Goal: Information Seeking & Learning: Compare options

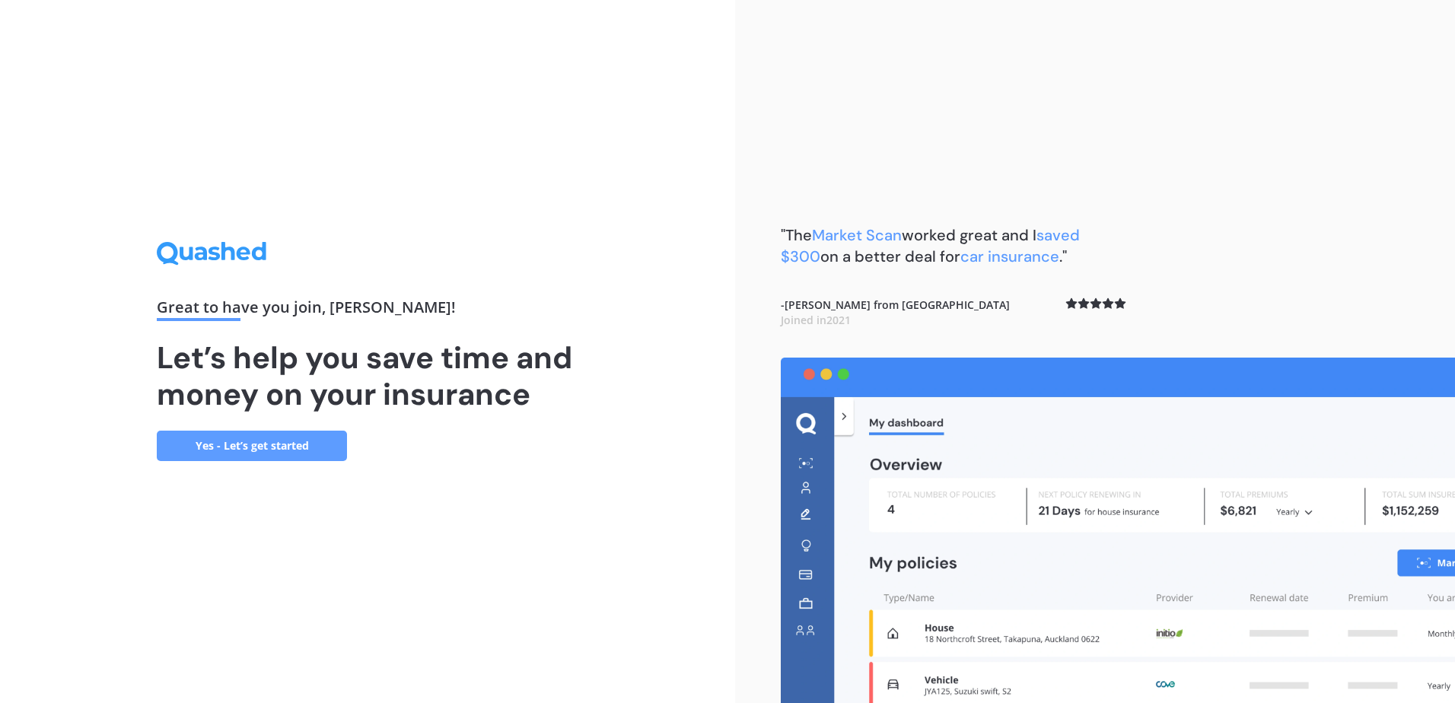
click at [266, 442] on link "Yes - Let’s get started" at bounding box center [252, 446] width 190 height 30
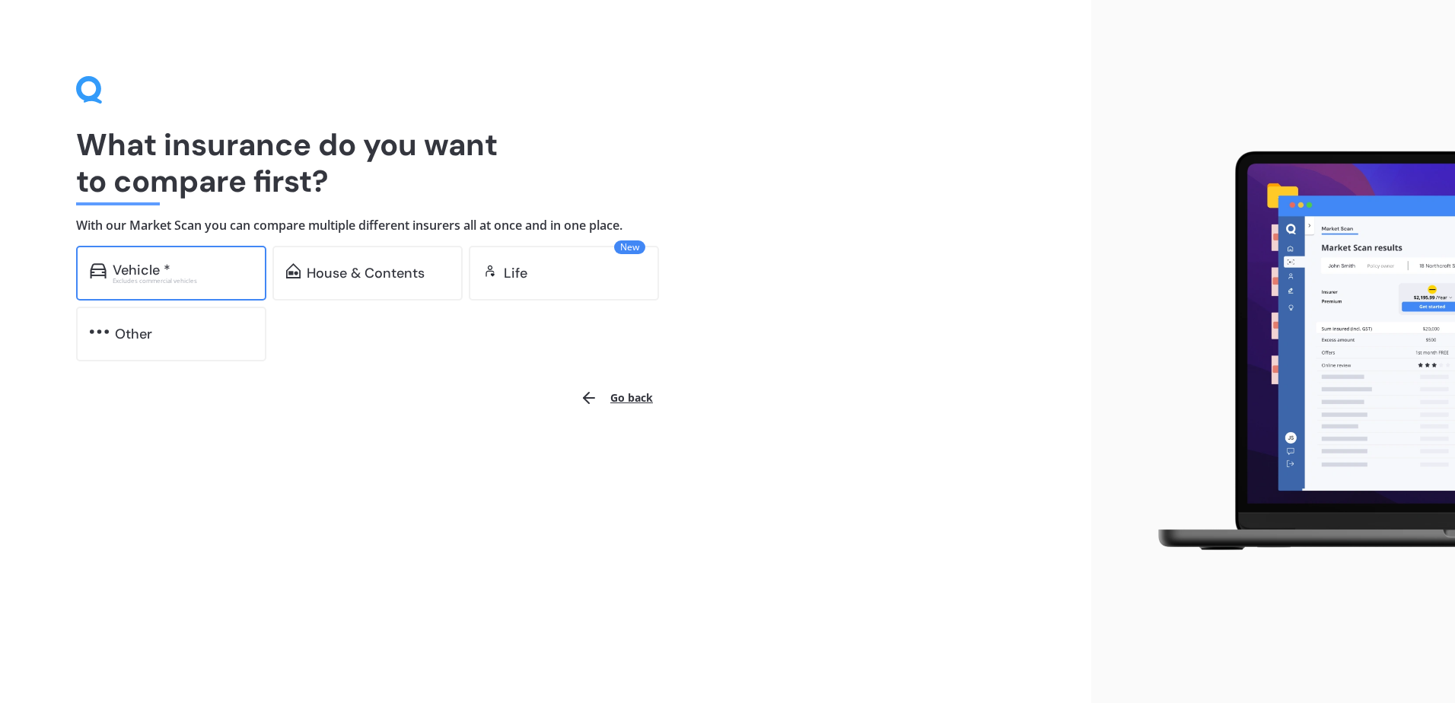
click at [162, 273] on div "Vehicle *" at bounding box center [142, 270] width 58 height 15
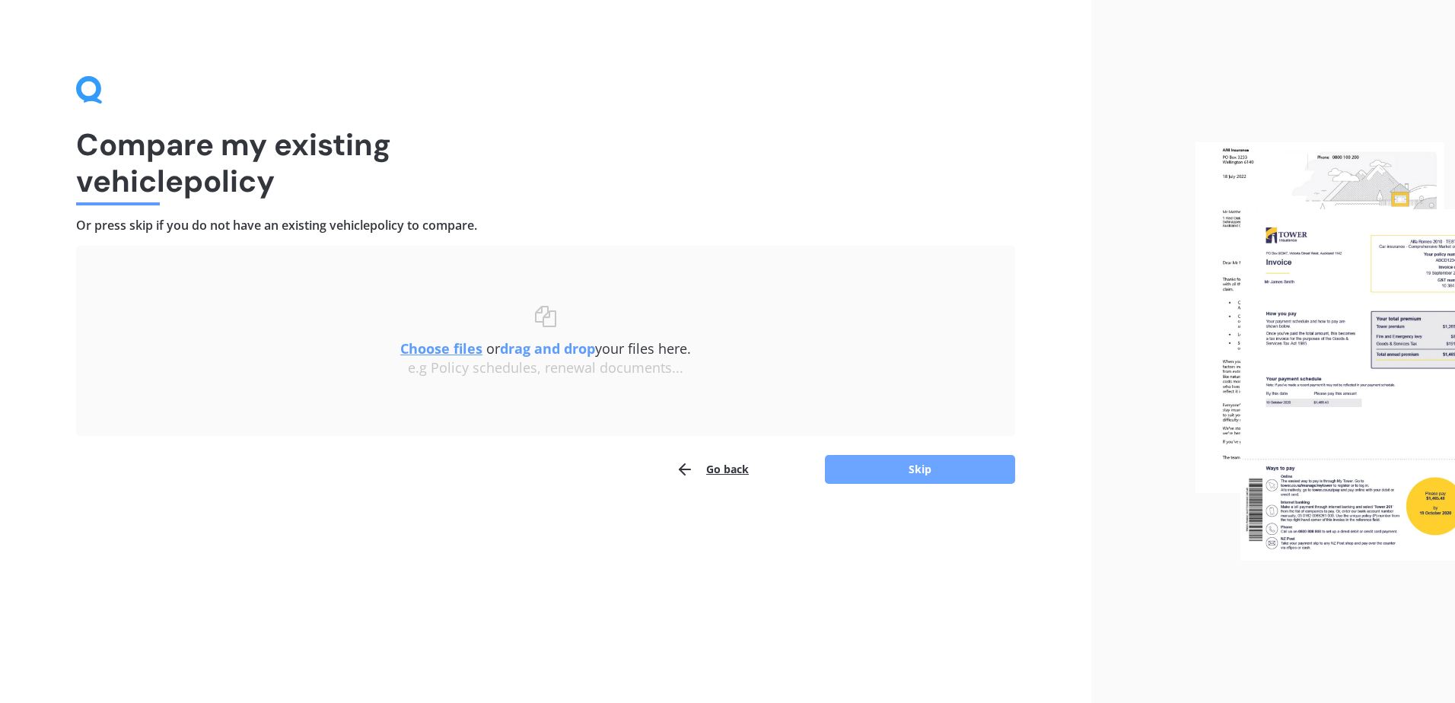
click at [899, 467] on button "Skip" at bounding box center [920, 469] width 190 height 29
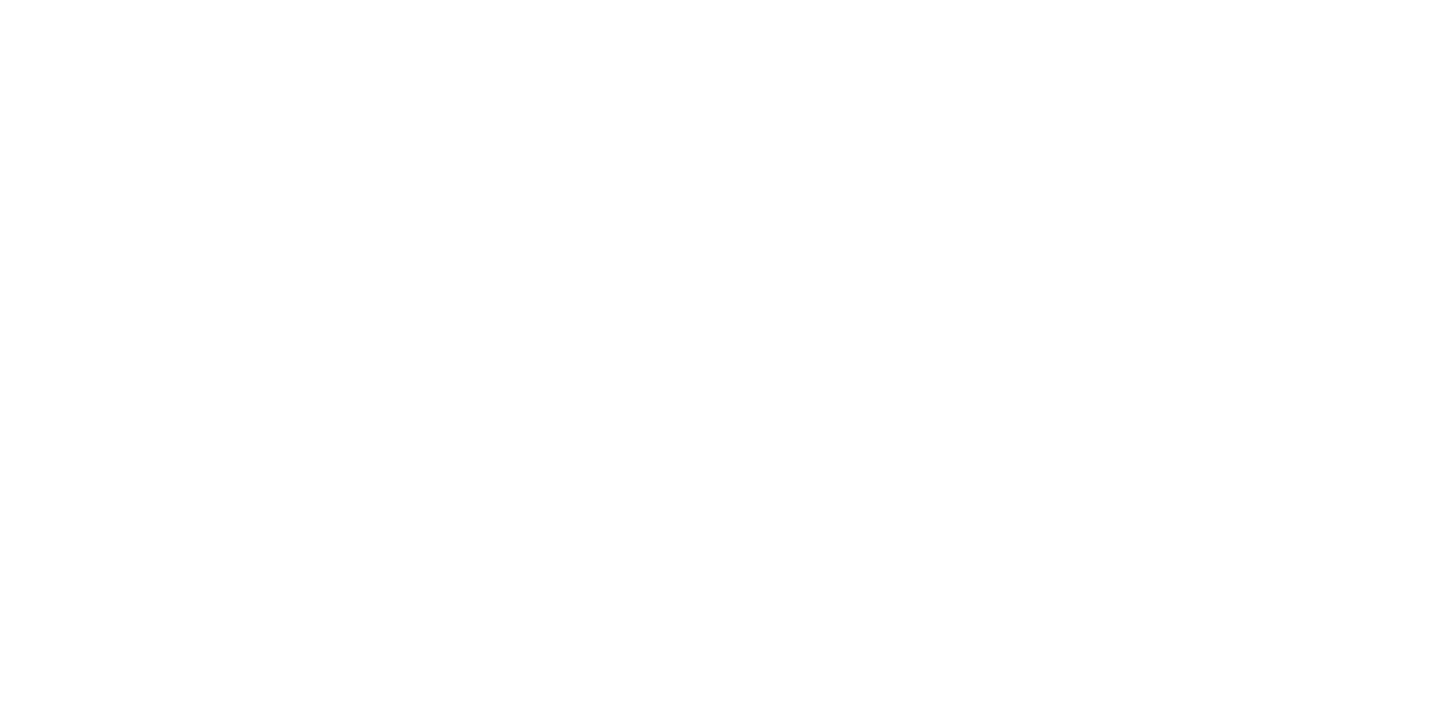
click at [419, 268] on div at bounding box center [727, 351] width 1455 height 703
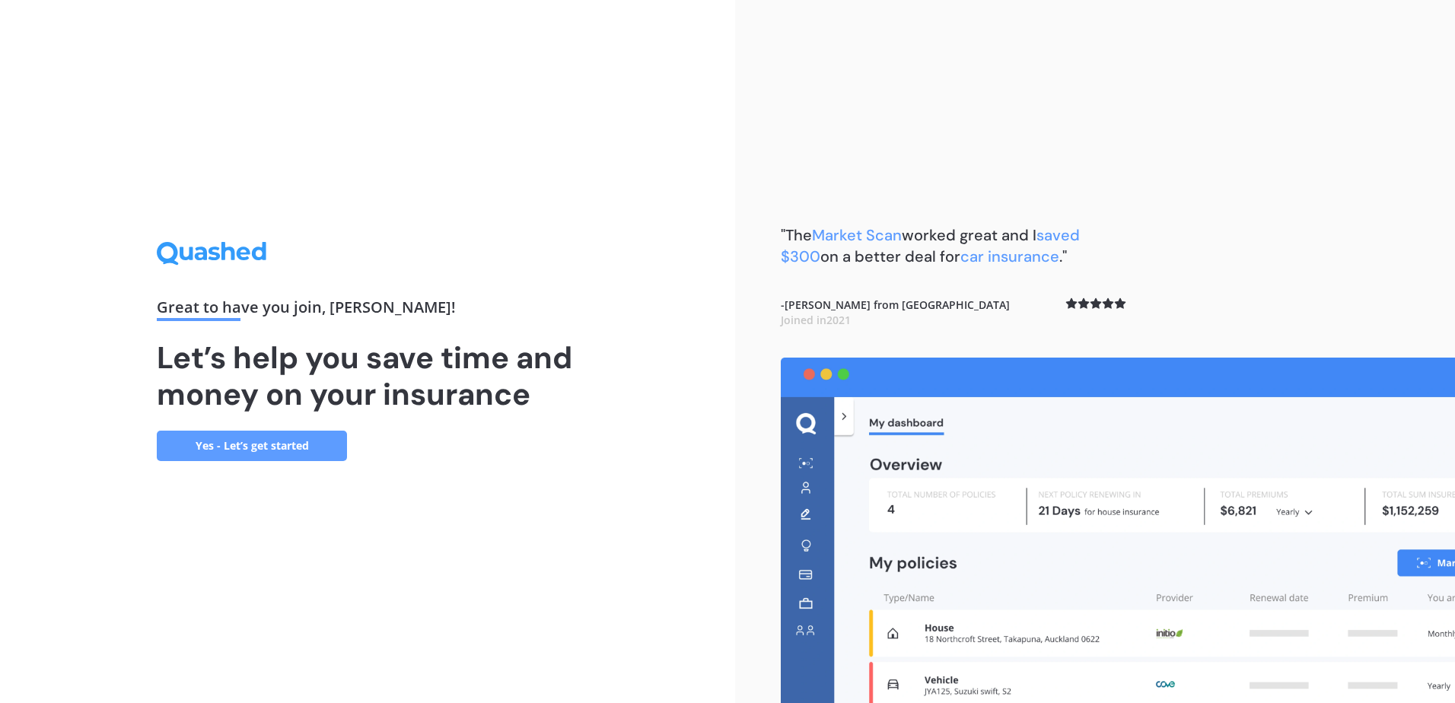
click at [250, 449] on link "Yes - Let’s get started" at bounding box center [252, 446] width 190 height 30
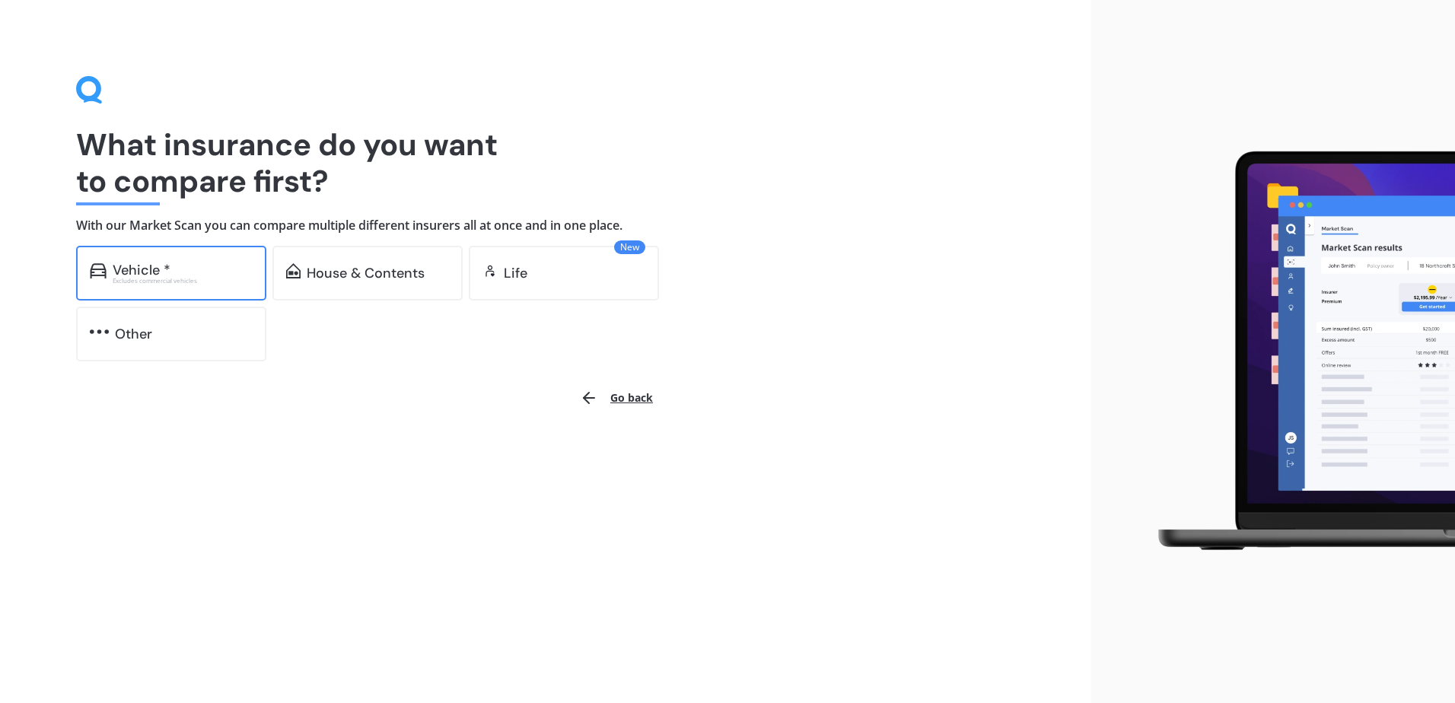
click at [201, 278] on div "Excludes commercial vehicles" at bounding box center [183, 281] width 140 height 6
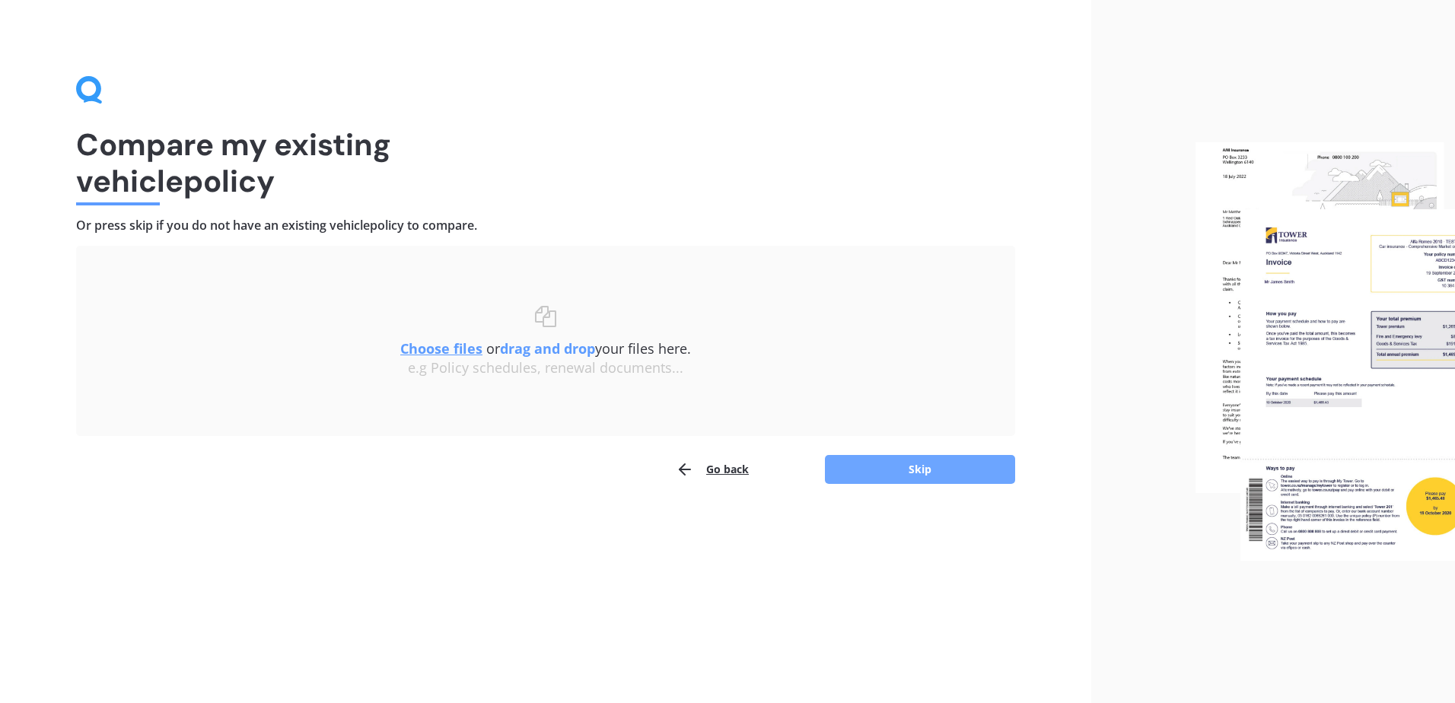
click at [910, 465] on button "Skip" at bounding box center [920, 469] width 190 height 29
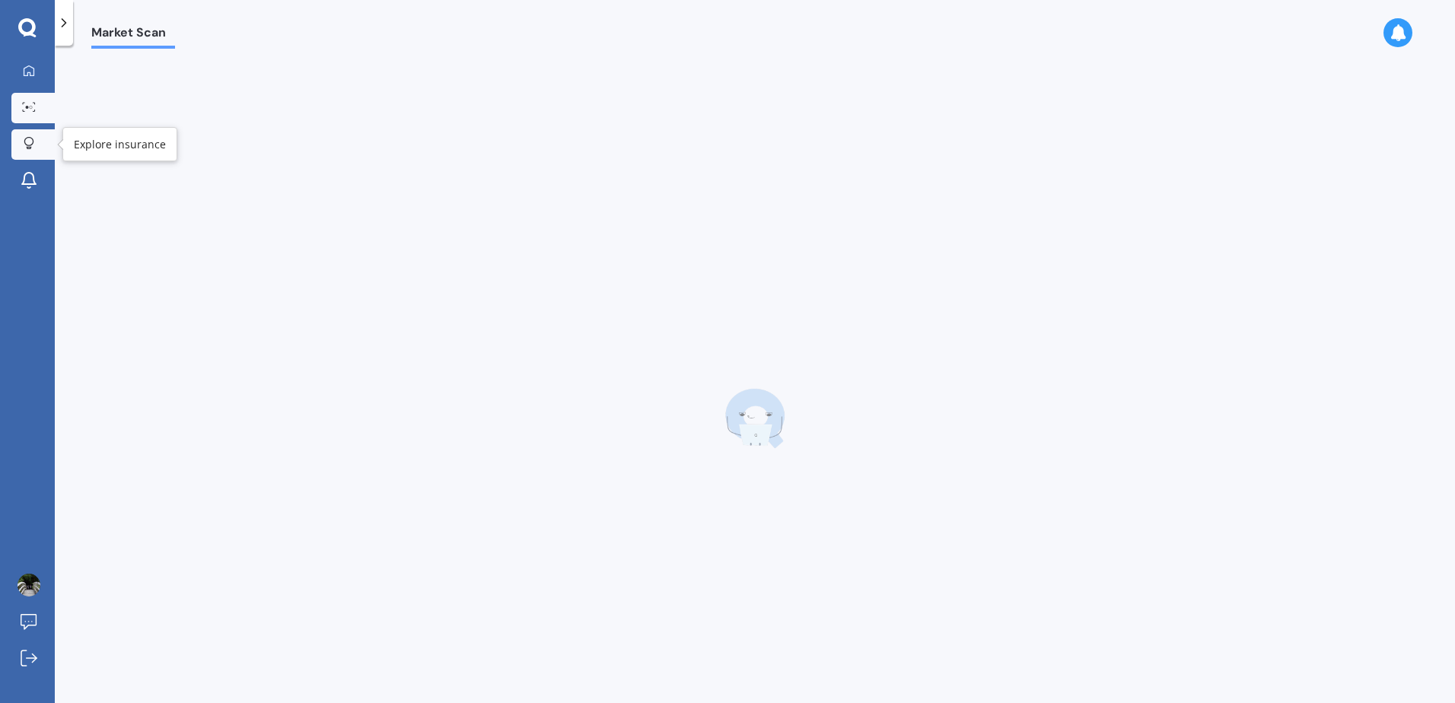
click at [40, 145] on link "Explore insurance" at bounding box center [32, 144] width 43 height 30
click at [27, 69] on icon at bounding box center [29, 71] width 12 height 12
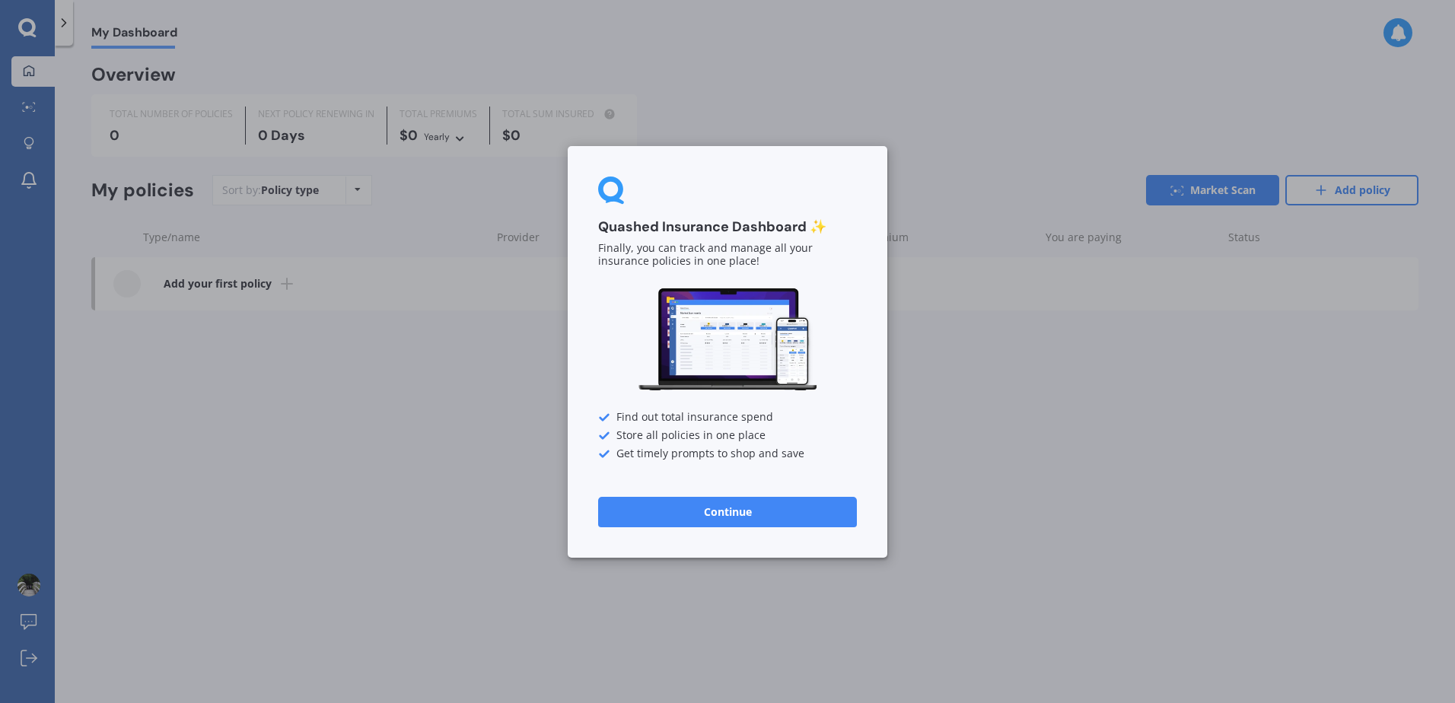
click at [700, 512] on button "Continue" at bounding box center [727, 511] width 259 height 30
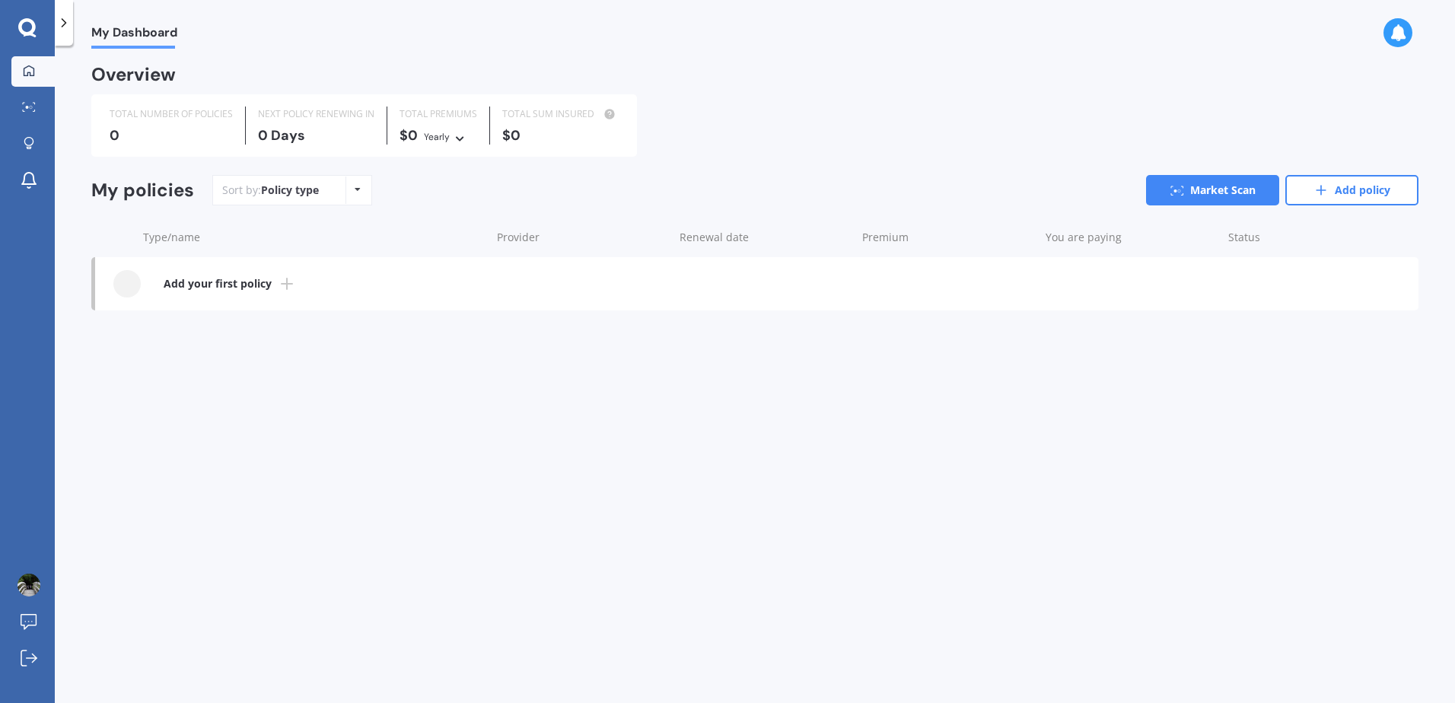
click at [194, 273] on link "Add your first policy" at bounding box center [757, 283] width 1324 height 53
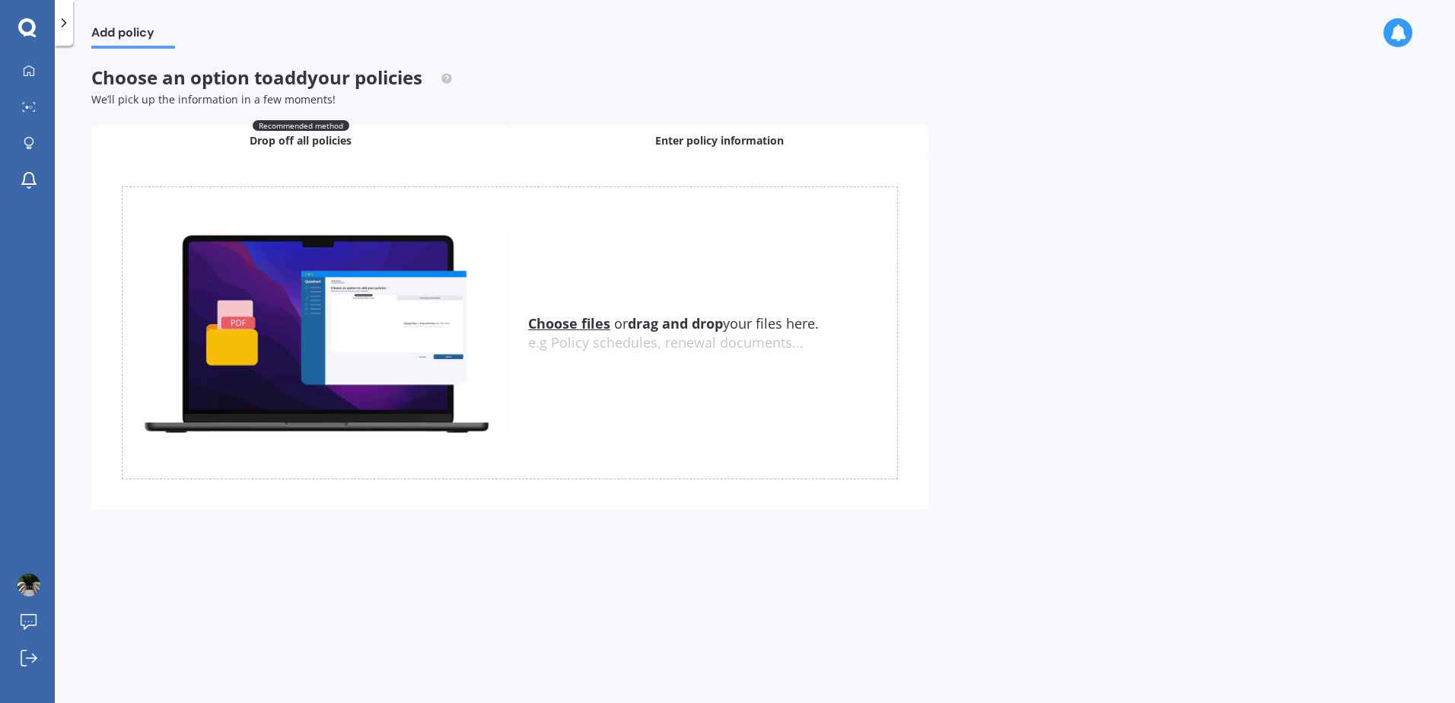
click at [768, 142] on span "Enter policy information" at bounding box center [719, 140] width 129 height 15
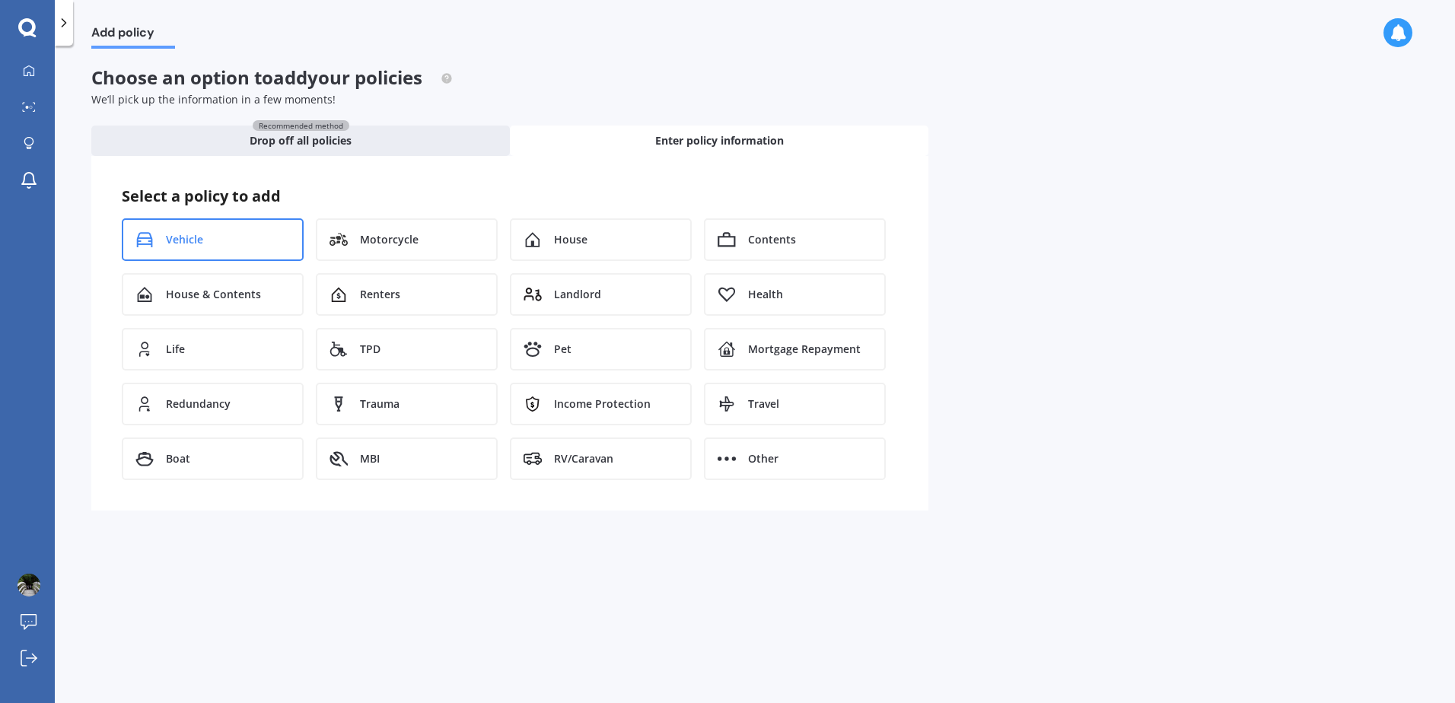
click at [276, 244] on div "Vehicle" at bounding box center [213, 239] width 182 height 43
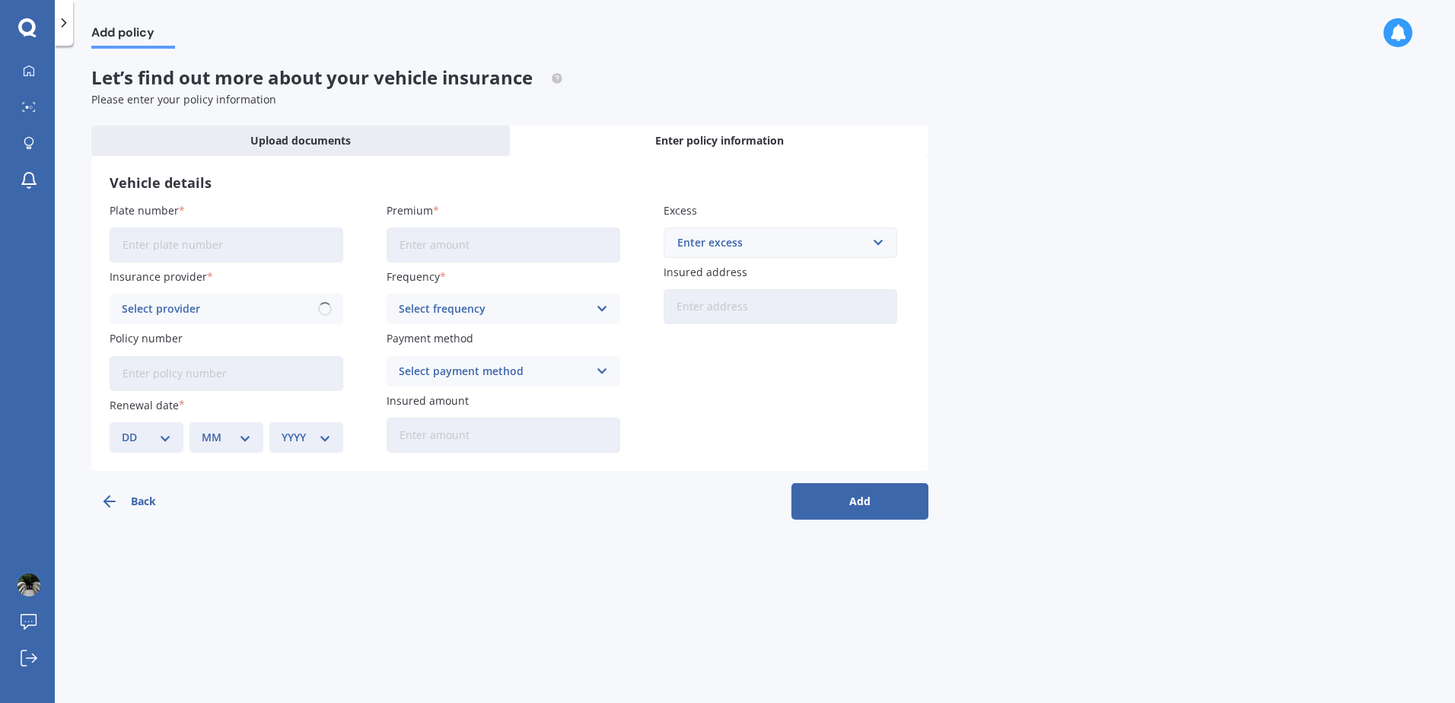
click at [276, 244] on input "Plate number" at bounding box center [227, 245] width 234 height 35
type input "MSG487"
click at [429, 252] on input "Premium" at bounding box center [504, 245] width 234 height 35
click at [206, 317] on div "Select provider" at bounding box center [217, 309] width 190 height 17
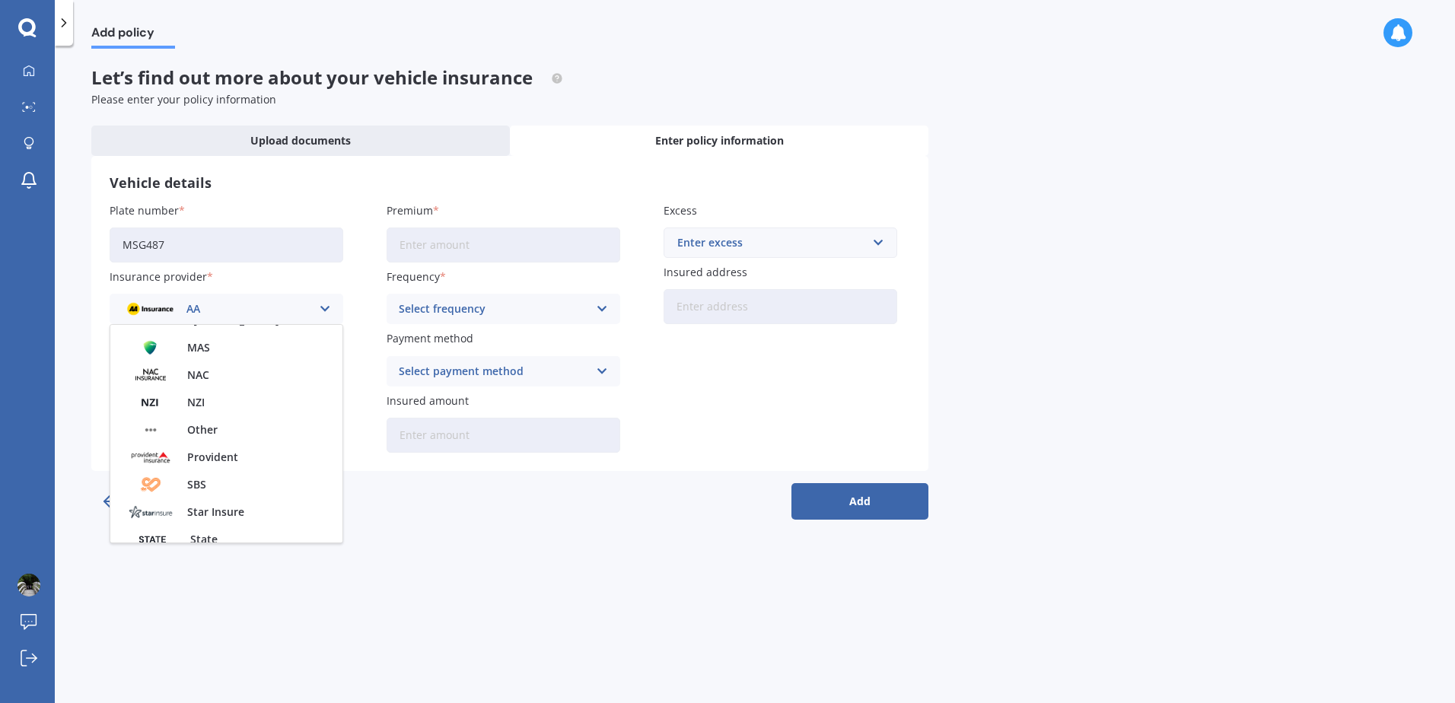
scroll to position [533, 0]
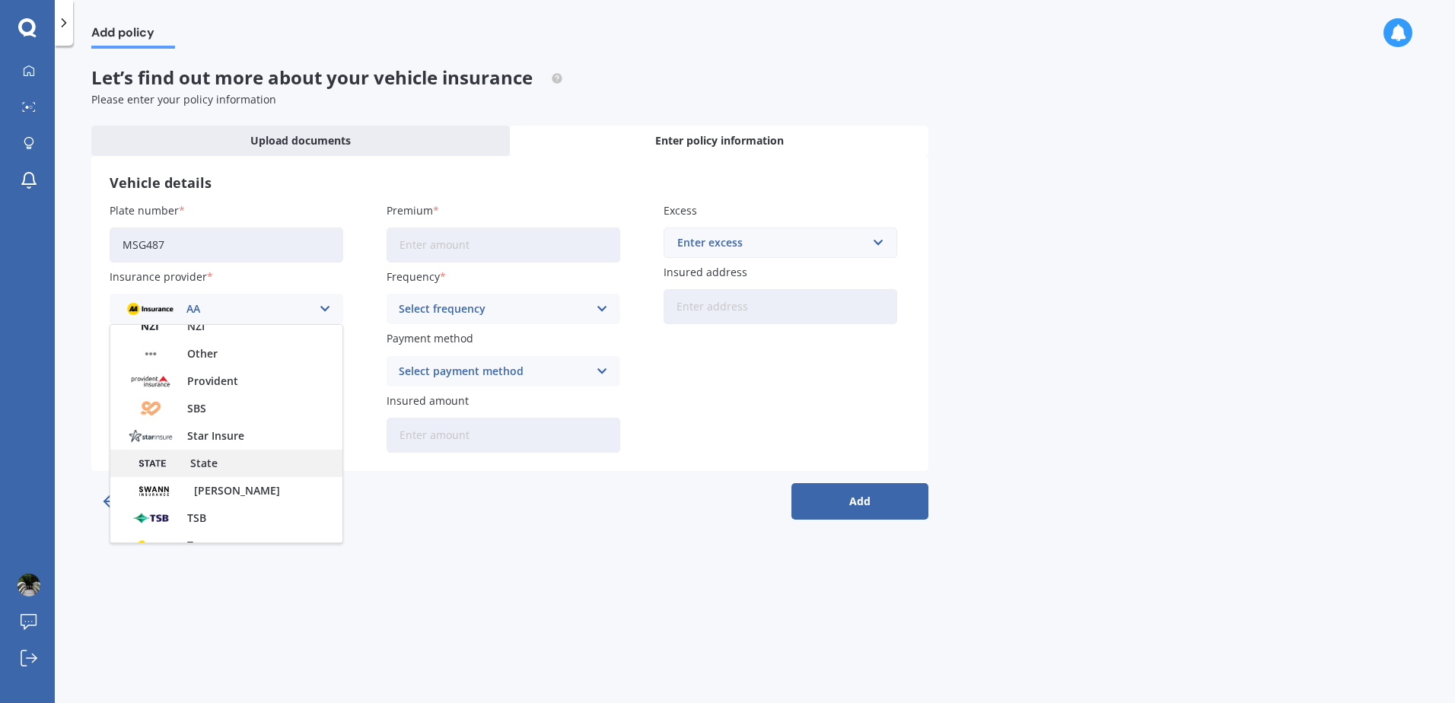
click at [162, 474] on div "State" at bounding box center [226, 463] width 232 height 27
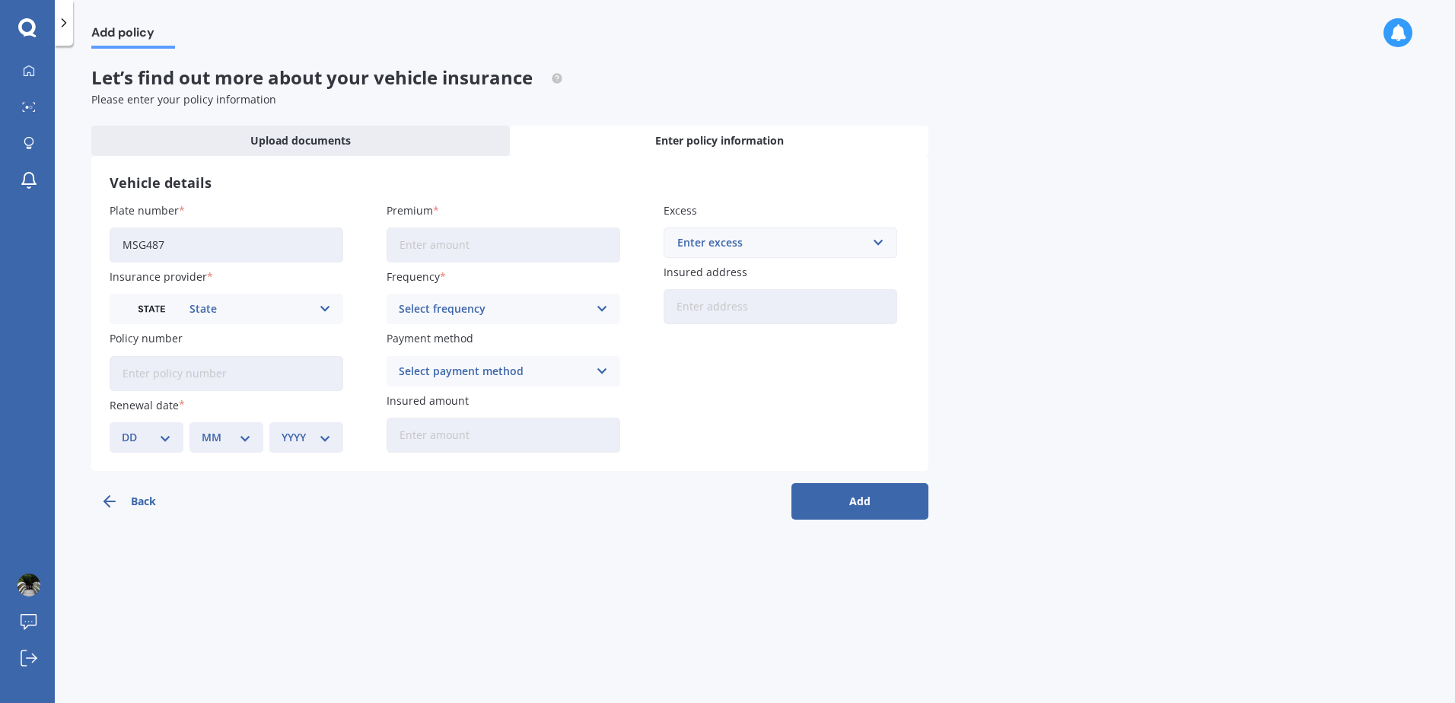
click at [442, 315] on div "Select frequency" at bounding box center [494, 309] width 190 height 17
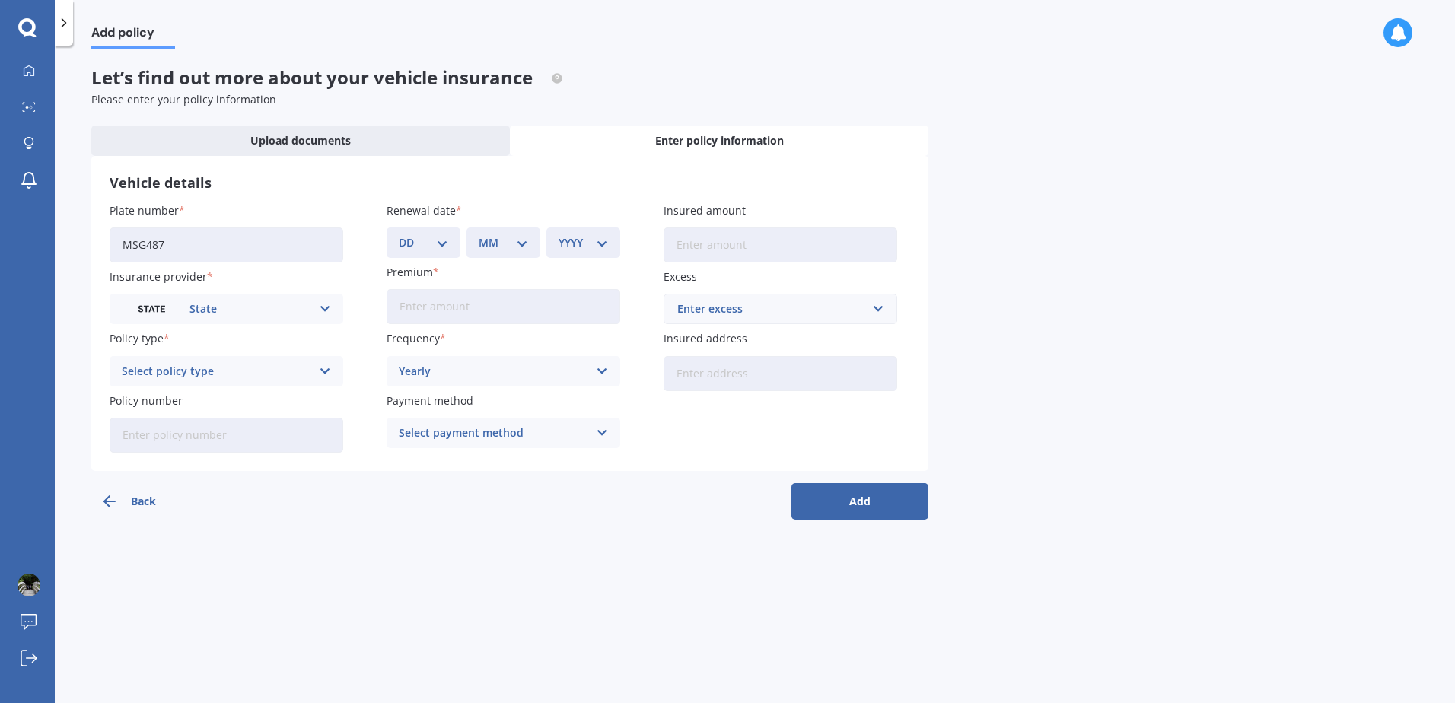
click at [415, 340] on span "Frequency" at bounding box center [413, 339] width 53 height 14
click at [425, 244] on select "DD 01 02 03 04 05 06 07 08 09 10 11 12 13 14 15 16 17 18 19 20 21 22 23 24 25 2…" at bounding box center [423, 242] width 49 height 17
select select "01"
click at [399, 234] on select "DD 01 02 03 04 05 06 07 08 09 10 11 12 13 14 15 16 17 18 19 20 21 22 23 24 25 2…" at bounding box center [423, 242] width 49 height 17
click at [498, 241] on select "MM 01 02 03 04 05 06 07 08 09 10 11 12" at bounding box center [503, 242] width 49 height 17
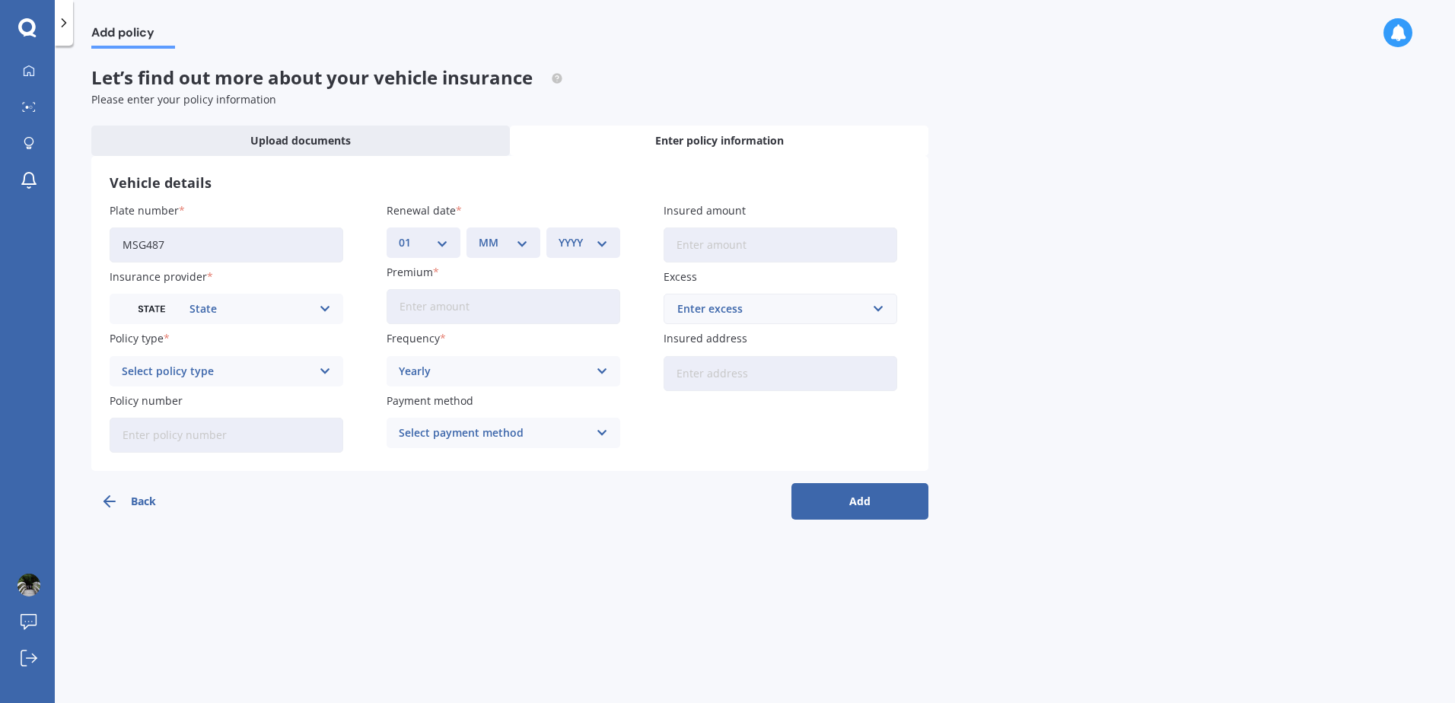
select select "11"
click at [479, 234] on select "MM 01 02 03 04 05 06 07 08 09 10 11 12" at bounding box center [503, 242] width 49 height 17
click at [586, 244] on select "YYYY 2027 2026 2025 2024 2023 2022 2021 2020 2019 2018 2017 2016 2015 2014 2013…" at bounding box center [583, 242] width 49 height 17
select select "2025"
click at [559, 234] on select "YYYY 2027 2026 2025 2024 2023 2022 2021 2020 2019 2018 2017 2016 2015 2014 2013…" at bounding box center [583, 242] width 49 height 17
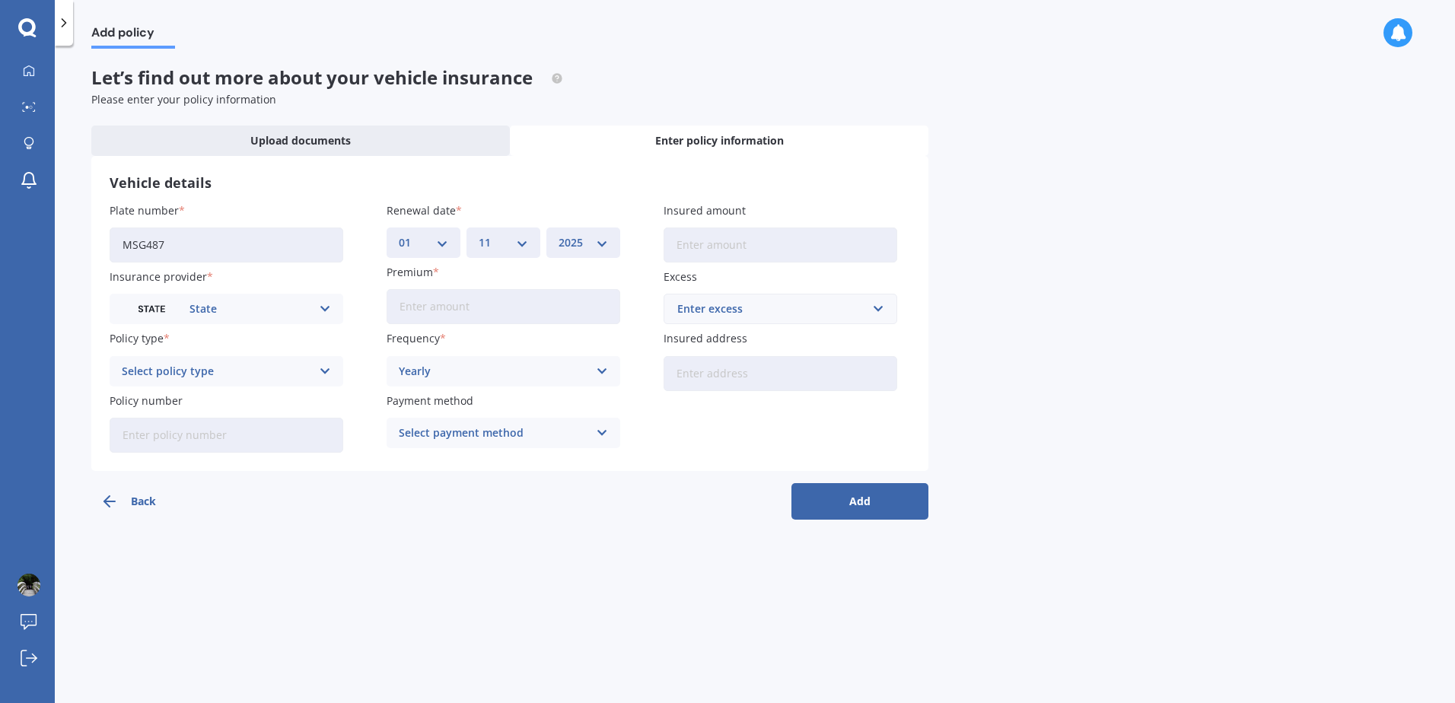
click at [467, 298] on input "Premium" at bounding box center [504, 306] width 234 height 35
type input "$1,115.00"
click at [170, 364] on div "Select policy type" at bounding box center [217, 371] width 190 height 17
click at [175, 406] on span "Comprehensive" at bounding box center [163, 401] width 81 height 11
click at [251, 435] on input "Policy number" at bounding box center [227, 435] width 234 height 35
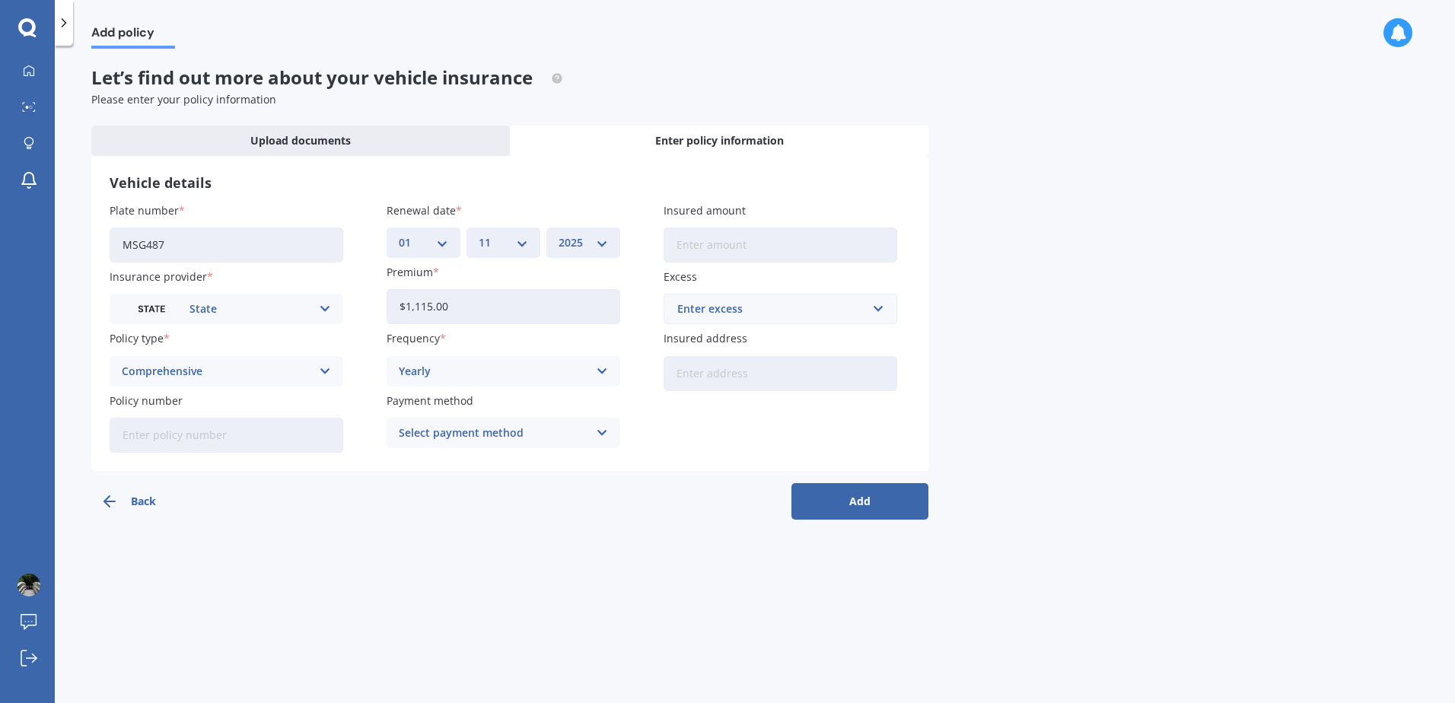
click at [690, 249] on input "Insured amount" at bounding box center [781, 245] width 234 height 35
type input "$8,000"
click at [707, 317] on div "Enter excess" at bounding box center [772, 309] width 188 height 17
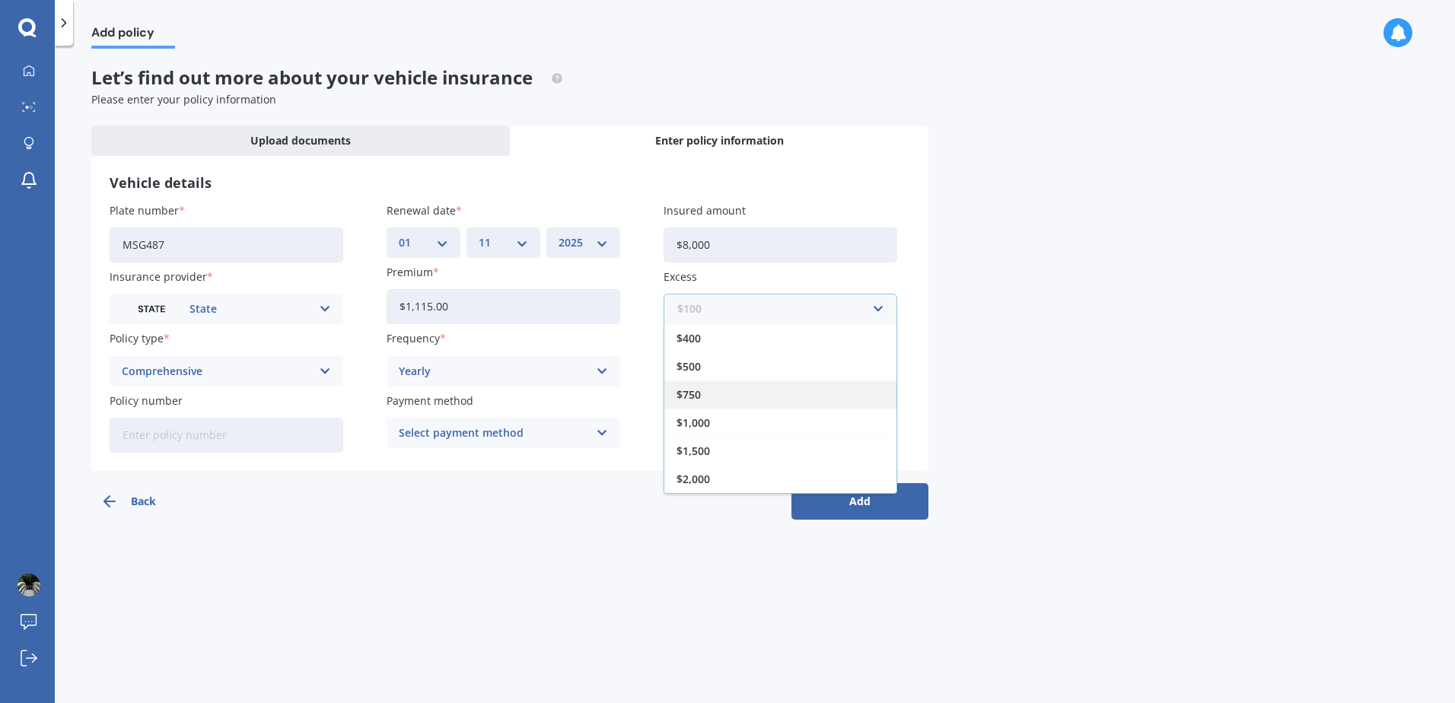
scroll to position [0, 0]
click at [706, 397] on div "$500" at bounding box center [781, 394] width 232 height 28
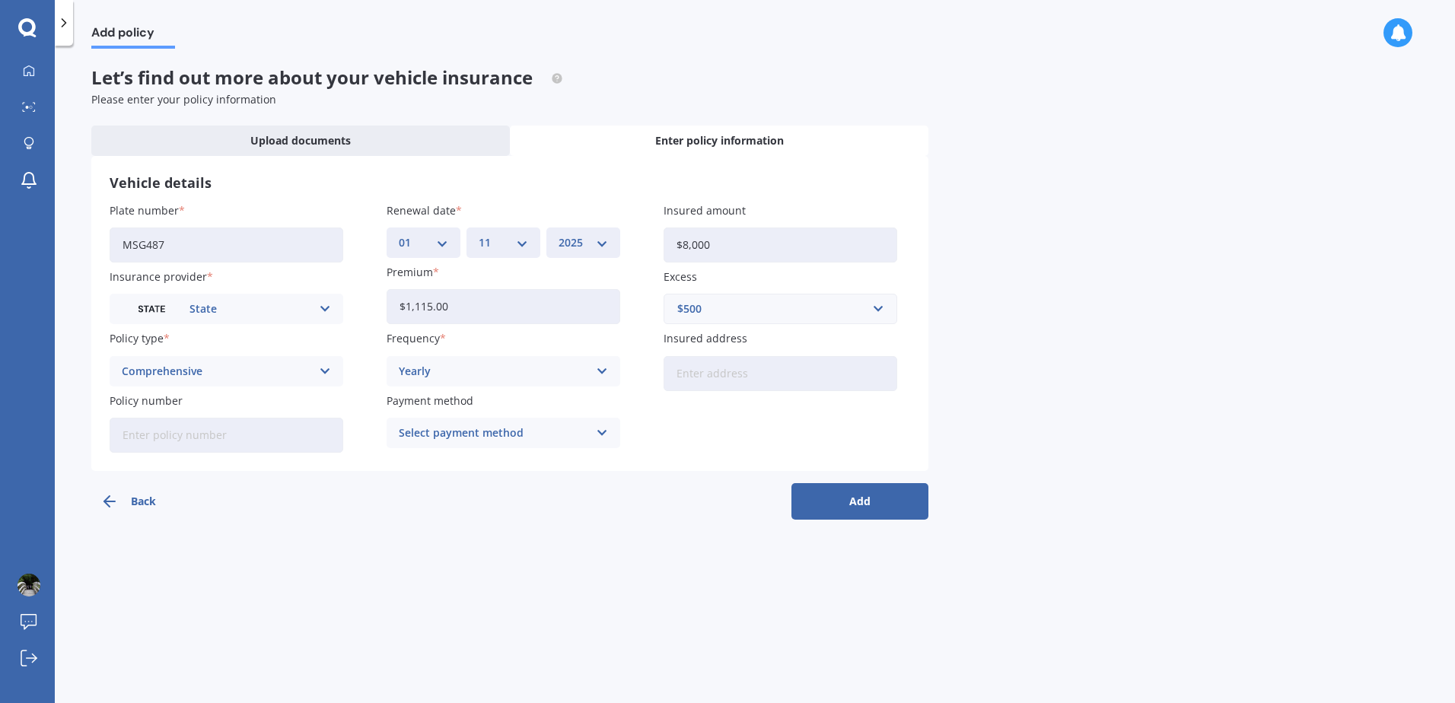
click at [837, 490] on button "Add" at bounding box center [860, 501] width 137 height 37
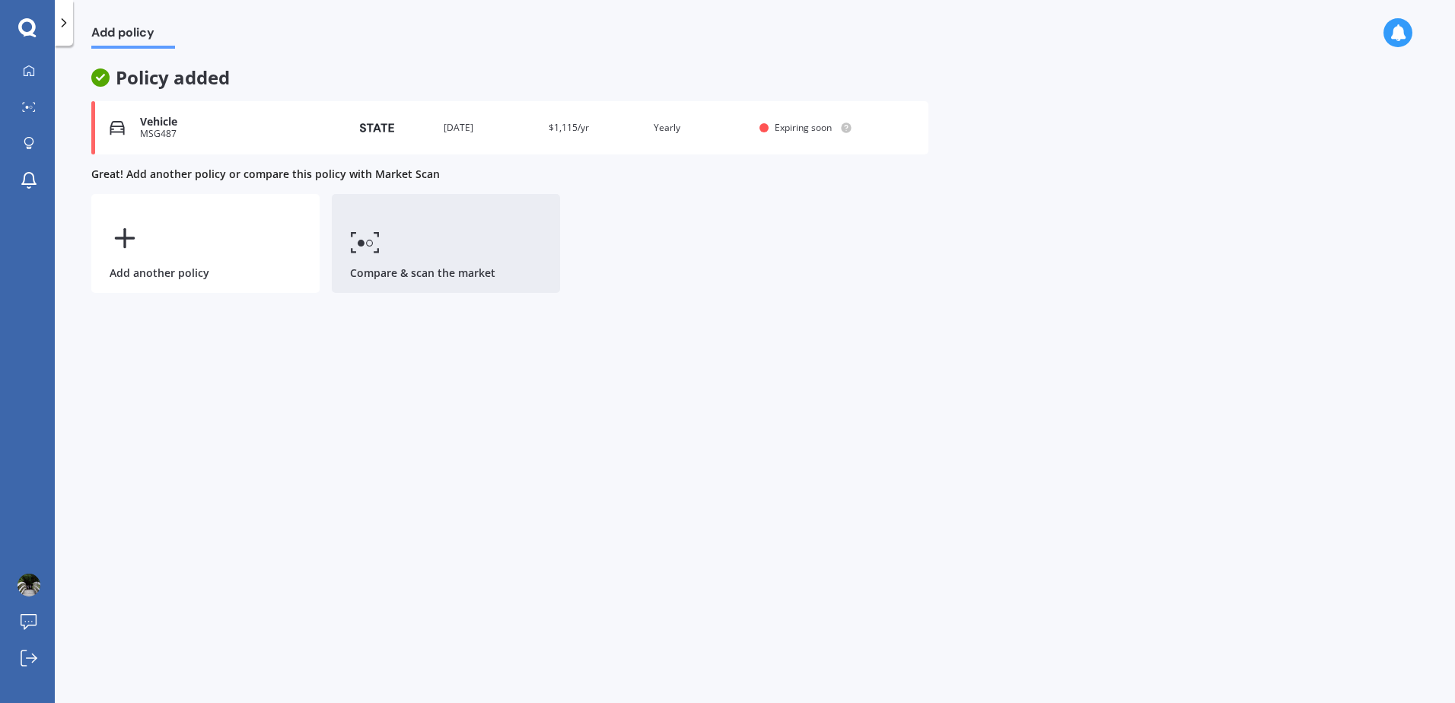
click at [373, 267] on link "Compare & scan the market" at bounding box center [446, 243] width 228 height 99
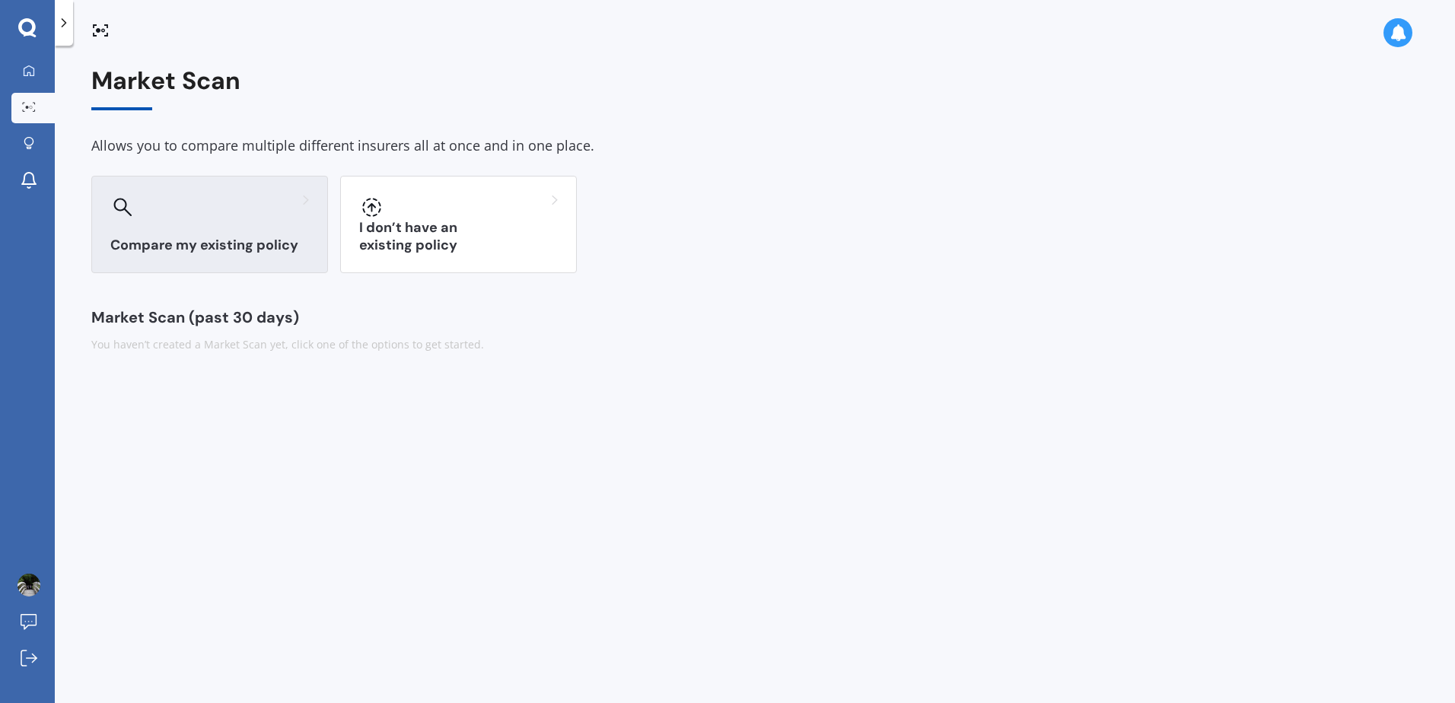
click at [247, 223] on div "Compare my existing policy" at bounding box center [209, 224] width 237 height 97
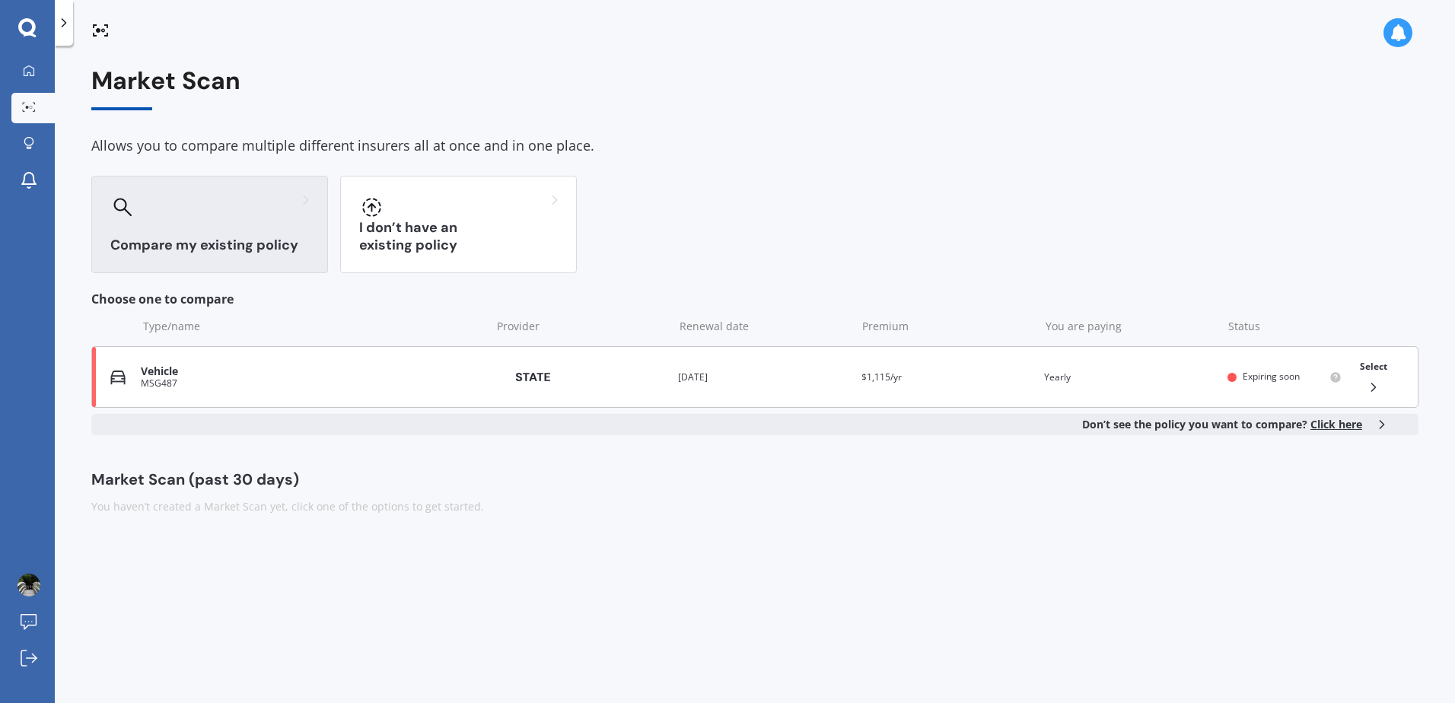
click at [250, 381] on div "MSG487" at bounding box center [312, 383] width 342 height 11
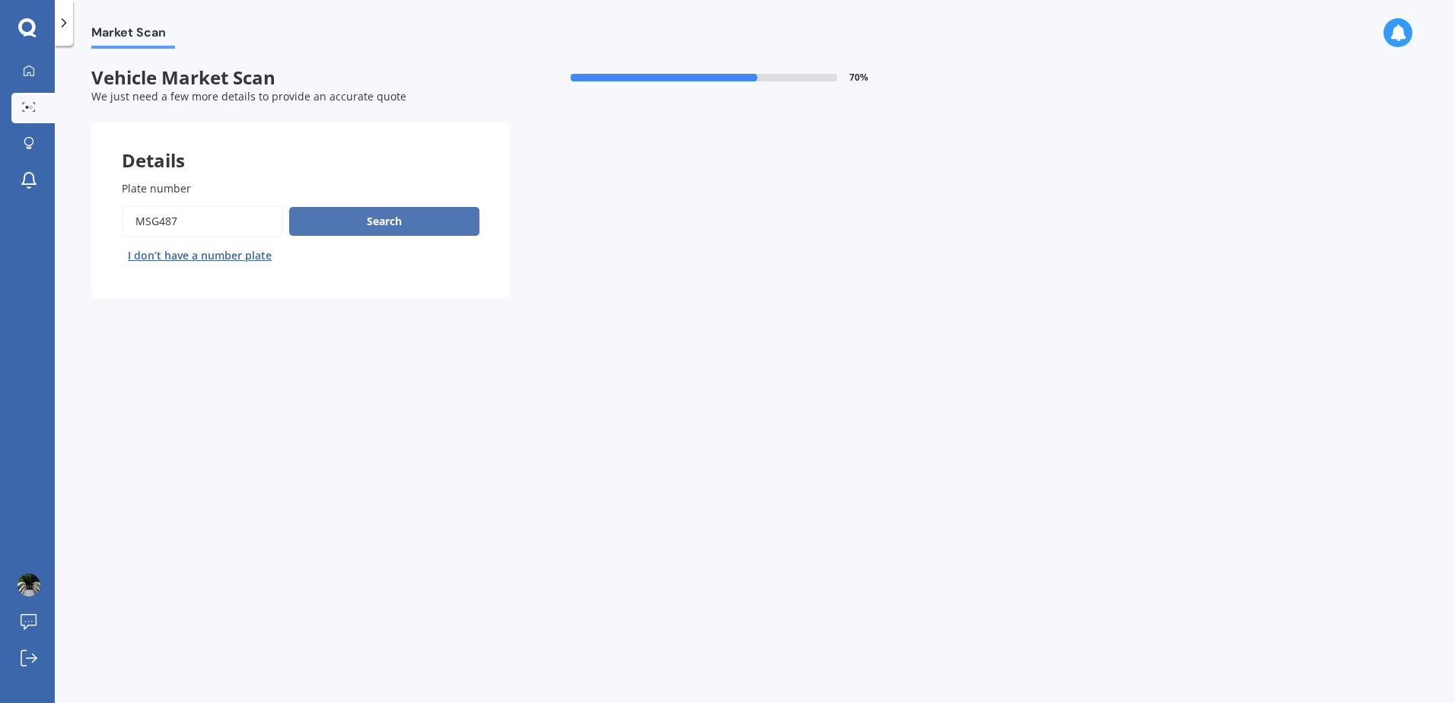
click at [359, 211] on button "Search" at bounding box center [384, 221] width 190 height 29
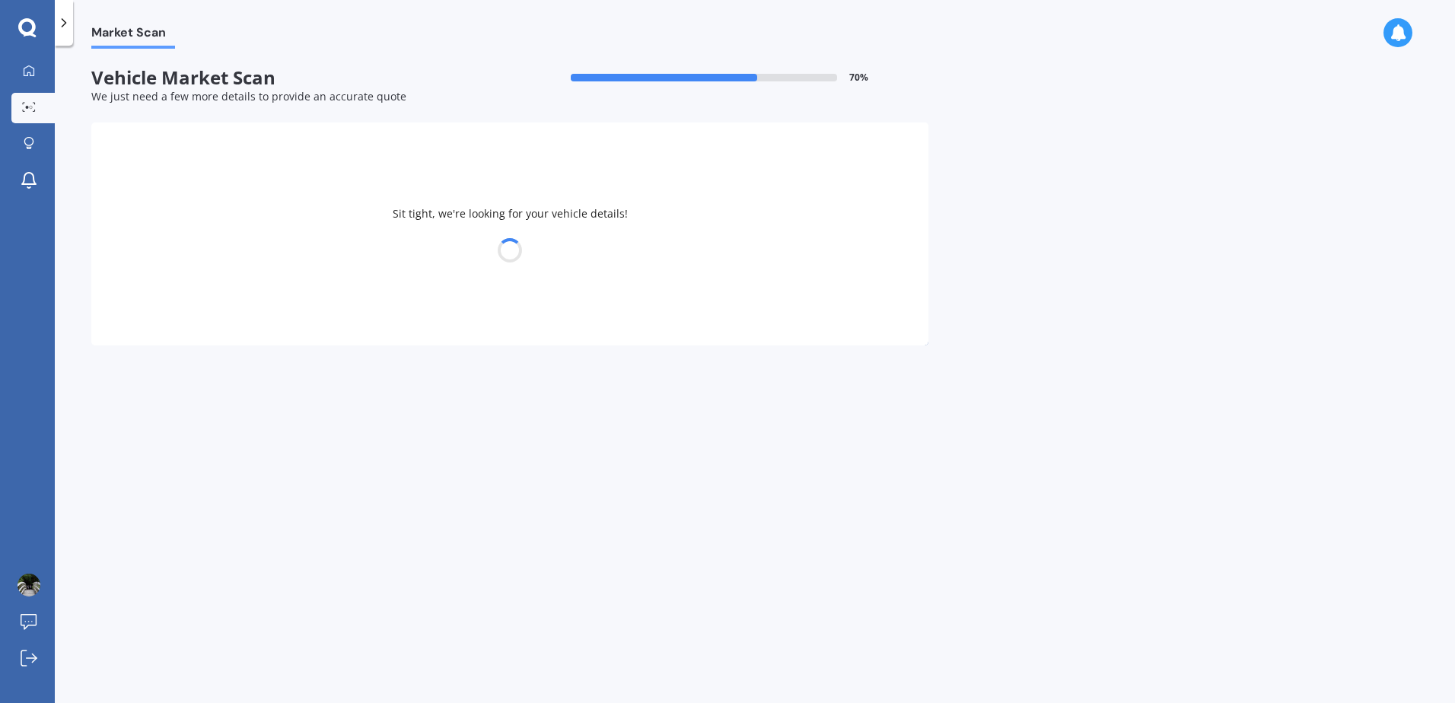
select select "MAZDA"
select select "DEMIO"
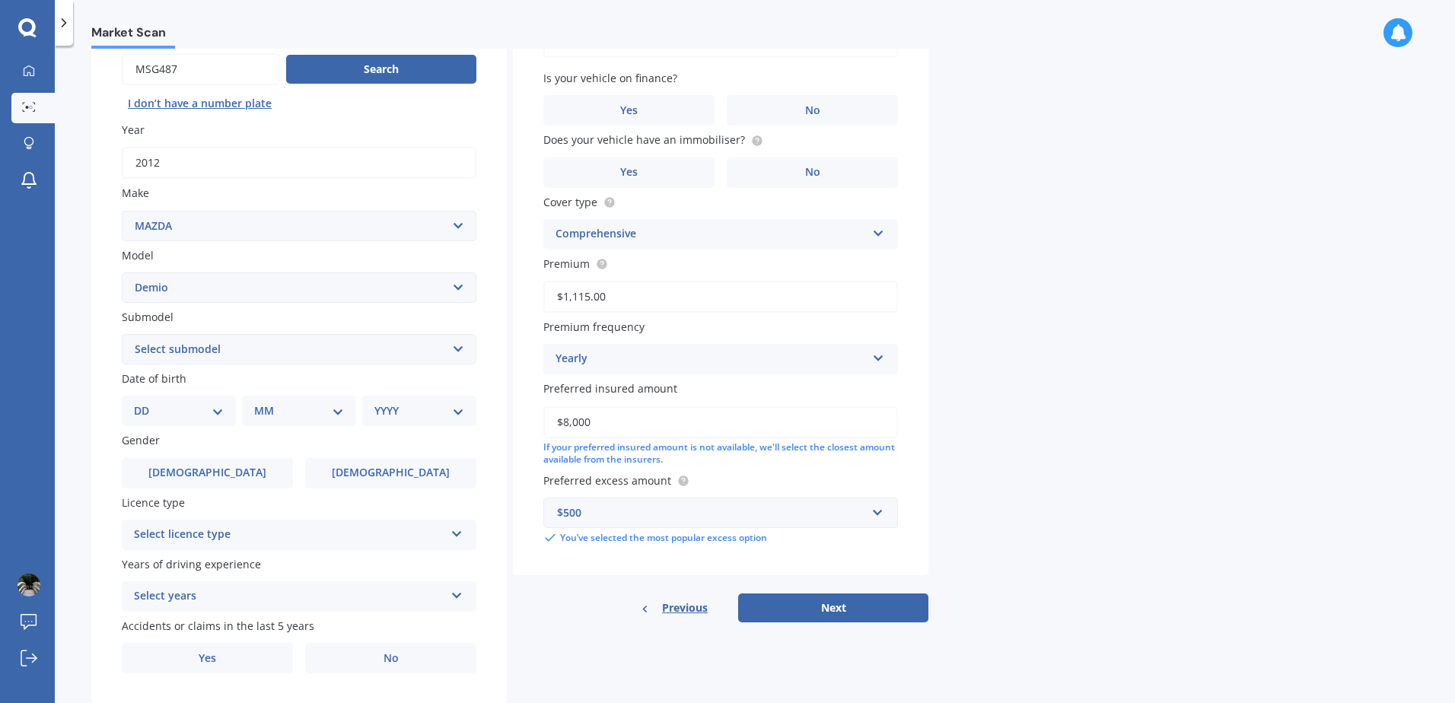
scroll to position [193, 0]
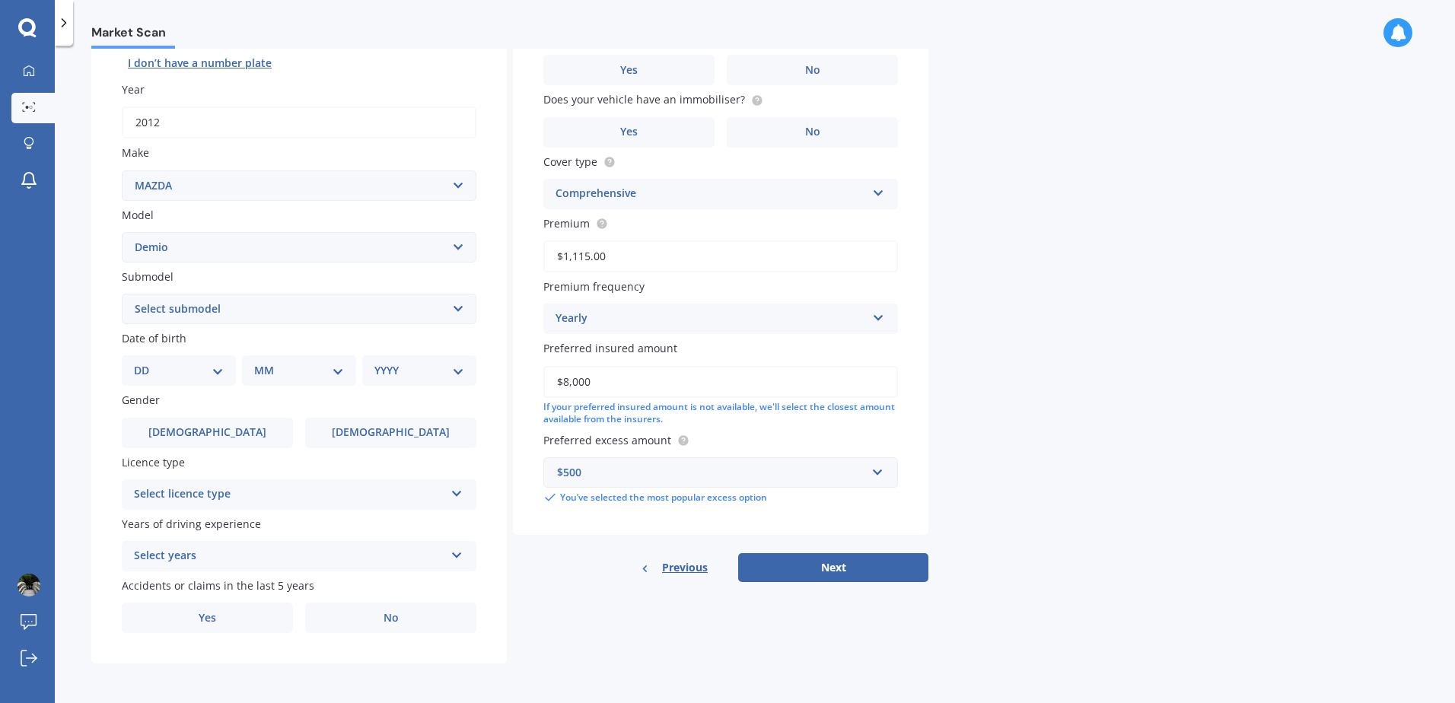
click at [159, 305] on select "Select submodel (All) Diesel Petrol XD Touring Turbo Diesel" at bounding box center [299, 309] width 355 height 30
select select "PETROL"
click at [122, 294] on select "Select submodel (All) Diesel Petrol XD Touring Turbo Diesel" at bounding box center [299, 309] width 355 height 30
click at [144, 371] on select "DD 01 02 03 04 05 06 07 08 09 10 11 12 13 14 15 16 17 18 19 20 21 22 23 24 25 2…" at bounding box center [179, 370] width 90 height 17
select select "15"
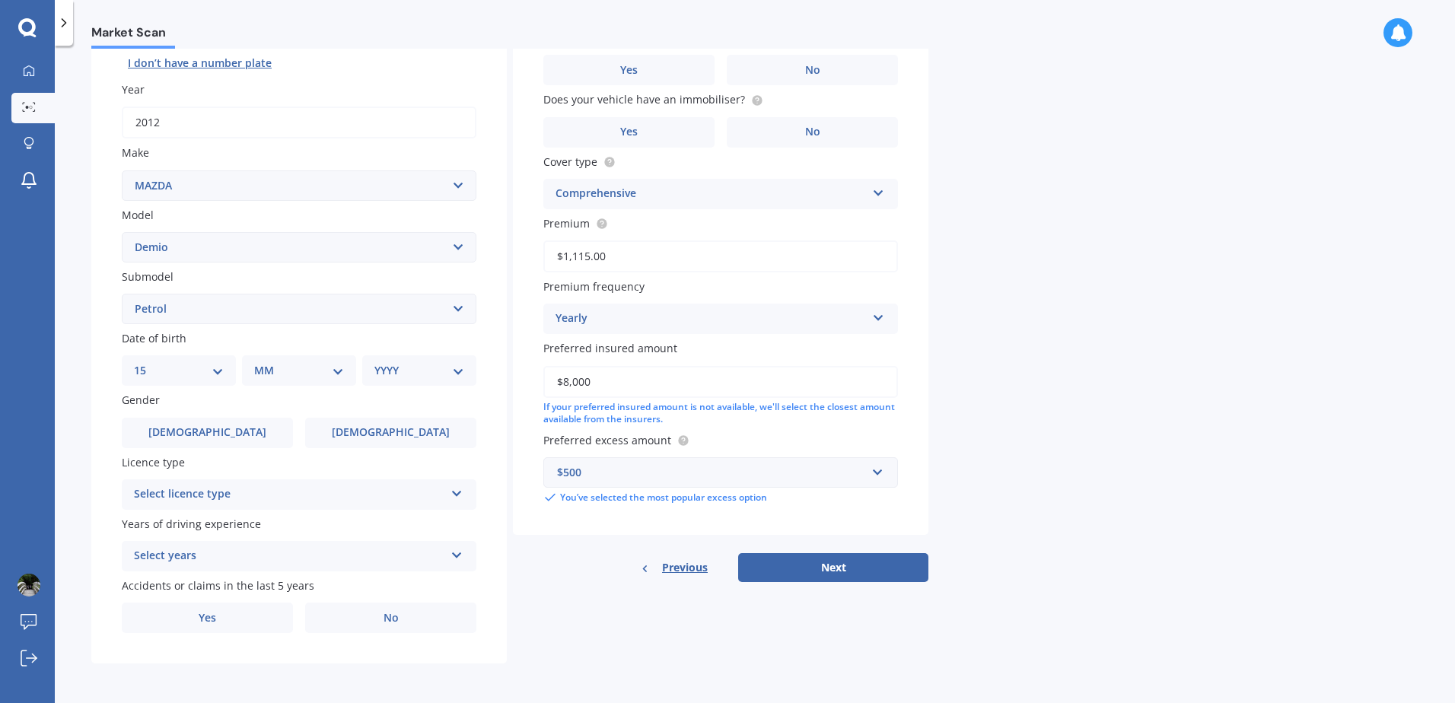
click at [146, 362] on select "DD 01 02 03 04 05 06 07 08 09 10 11 12 13 14 15 16 17 18 19 20 21 22 23 24 25 2…" at bounding box center [179, 370] width 90 height 17
click at [320, 376] on select "MM 01 02 03 04 05 06 07 08 09 10 11 12" at bounding box center [302, 370] width 84 height 17
select select "10"
click at [260, 362] on select "MM 01 02 03 04 05 06 07 08 09 10 11 12" at bounding box center [302, 370] width 84 height 17
click at [394, 376] on select "YYYY 2025 2024 2023 2022 2021 2020 2019 2018 2017 2016 2015 2014 2013 2012 2011…" at bounding box center [417, 370] width 84 height 17
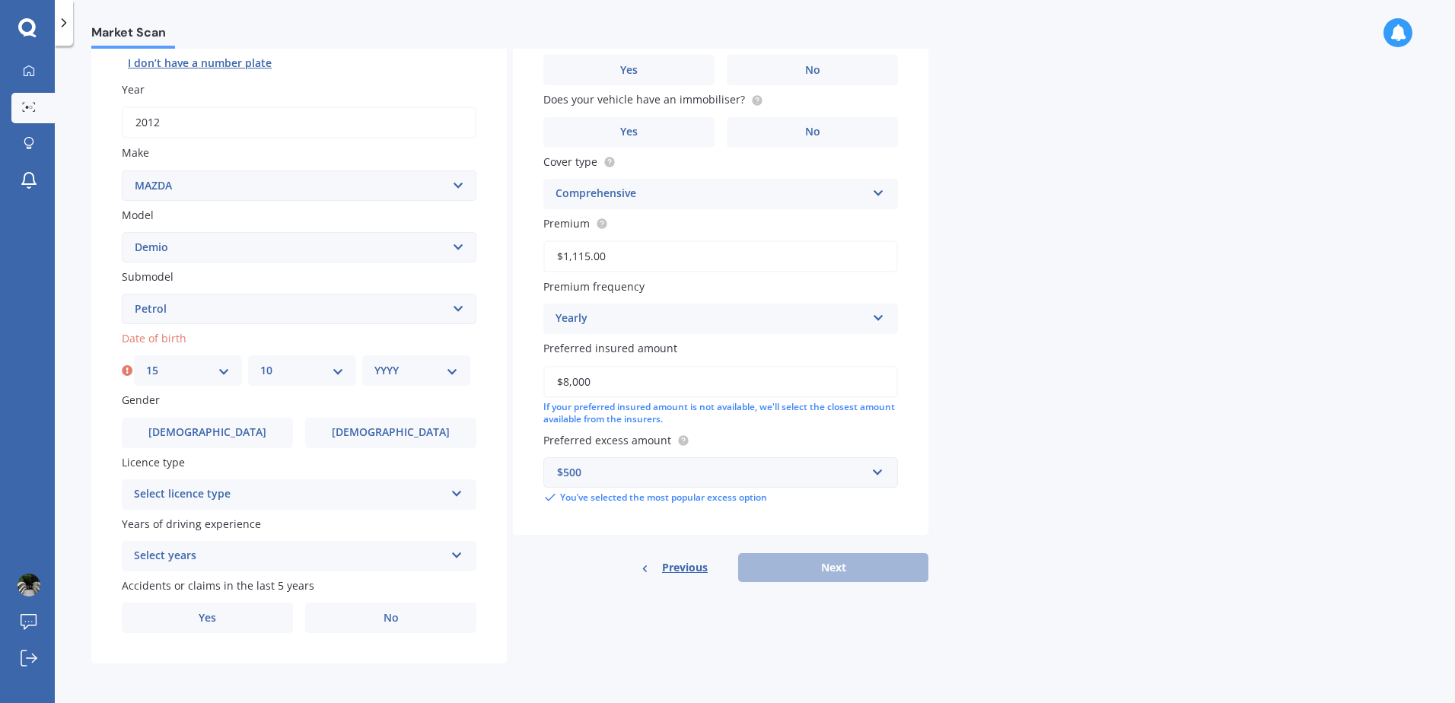
select select "2000"
click at [375, 362] on select "YYYY 2025 2024 2023 2022 2021 2020 2019 2018 2017 2016 2015 2014 2013 2012 2011…" at bounding box center [417, 370] width 84 height 17
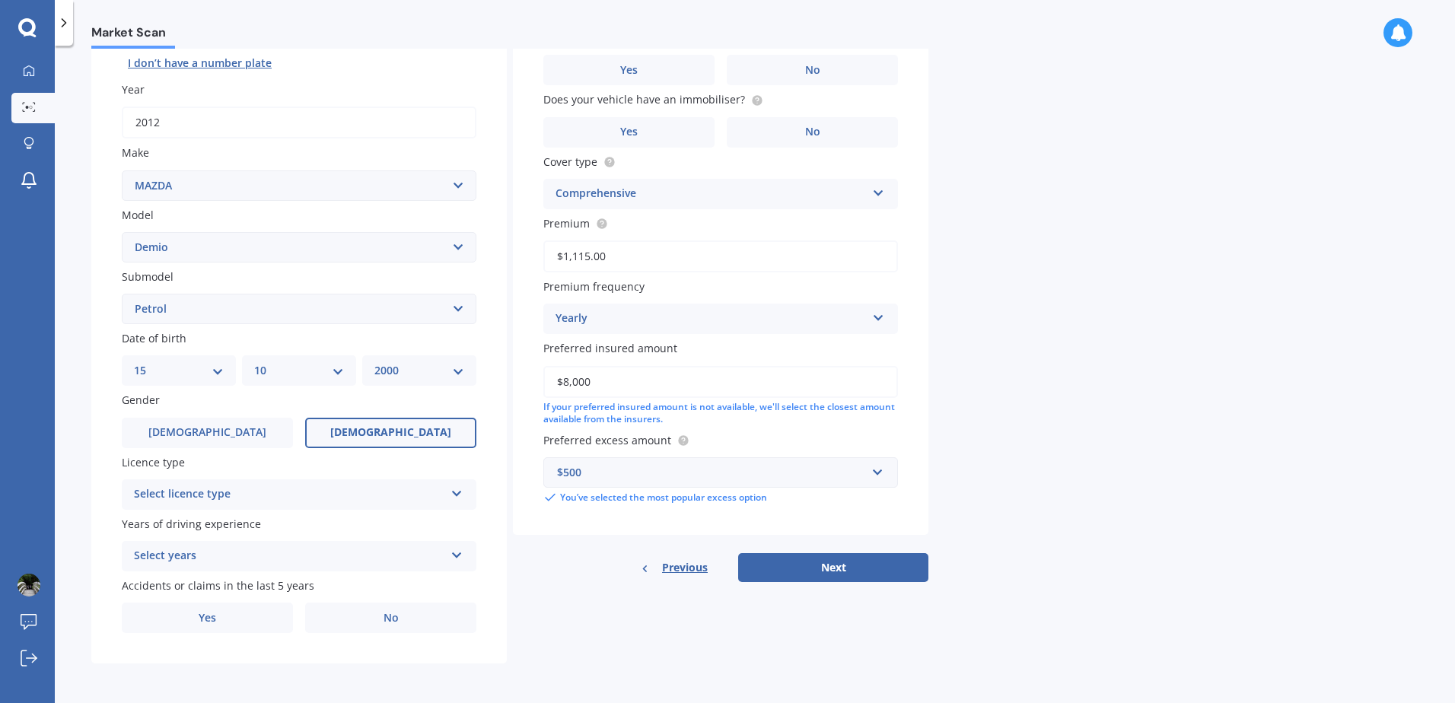
click at [352, 438] on label "Female" at bounding box center [390, 433] width 171 height 30
click at [0, 0] on input "Female" at bounding box center [0, 0] width 0 height 0
click at [227, 499] on div "Select licence type" at bounding box center [289, 495] width 311 height 18
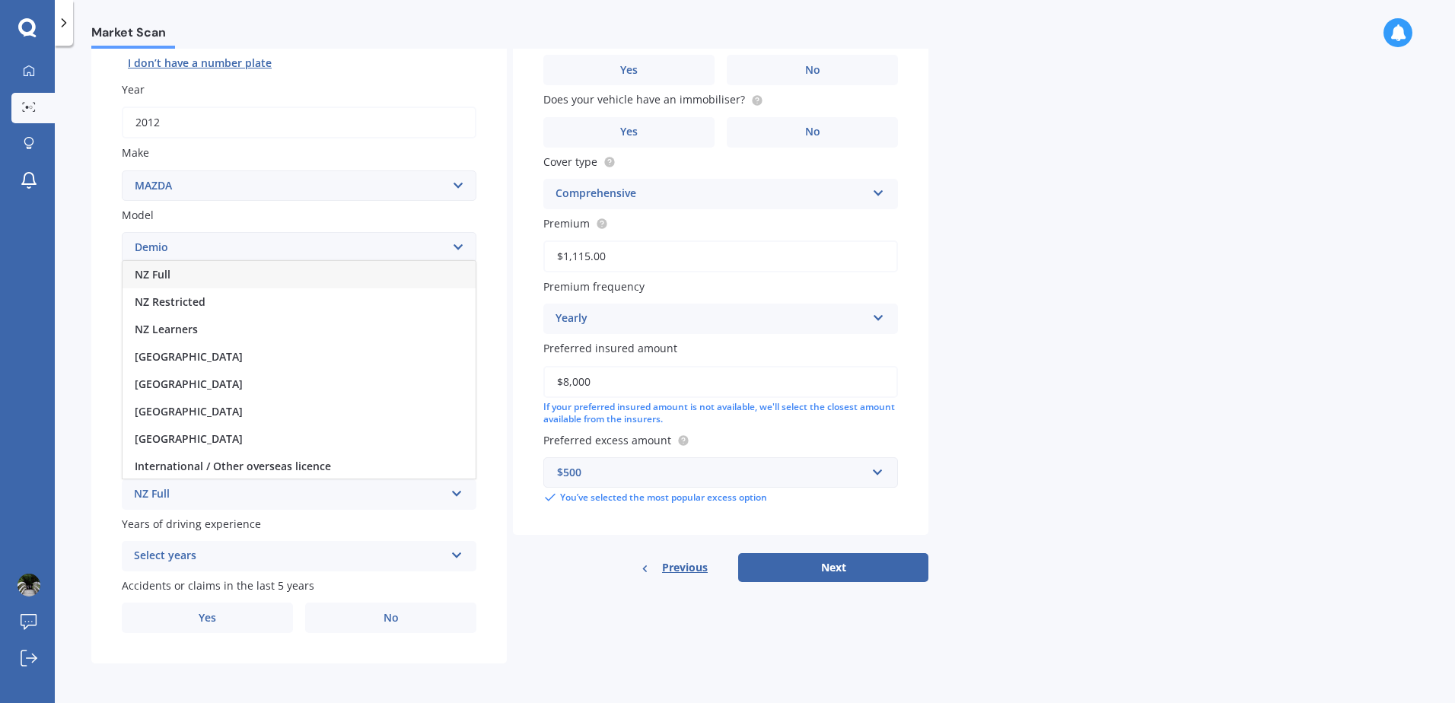
click at [158, 276] on span "NZ Full" at bounding box center [153, 274] width 36 height 14
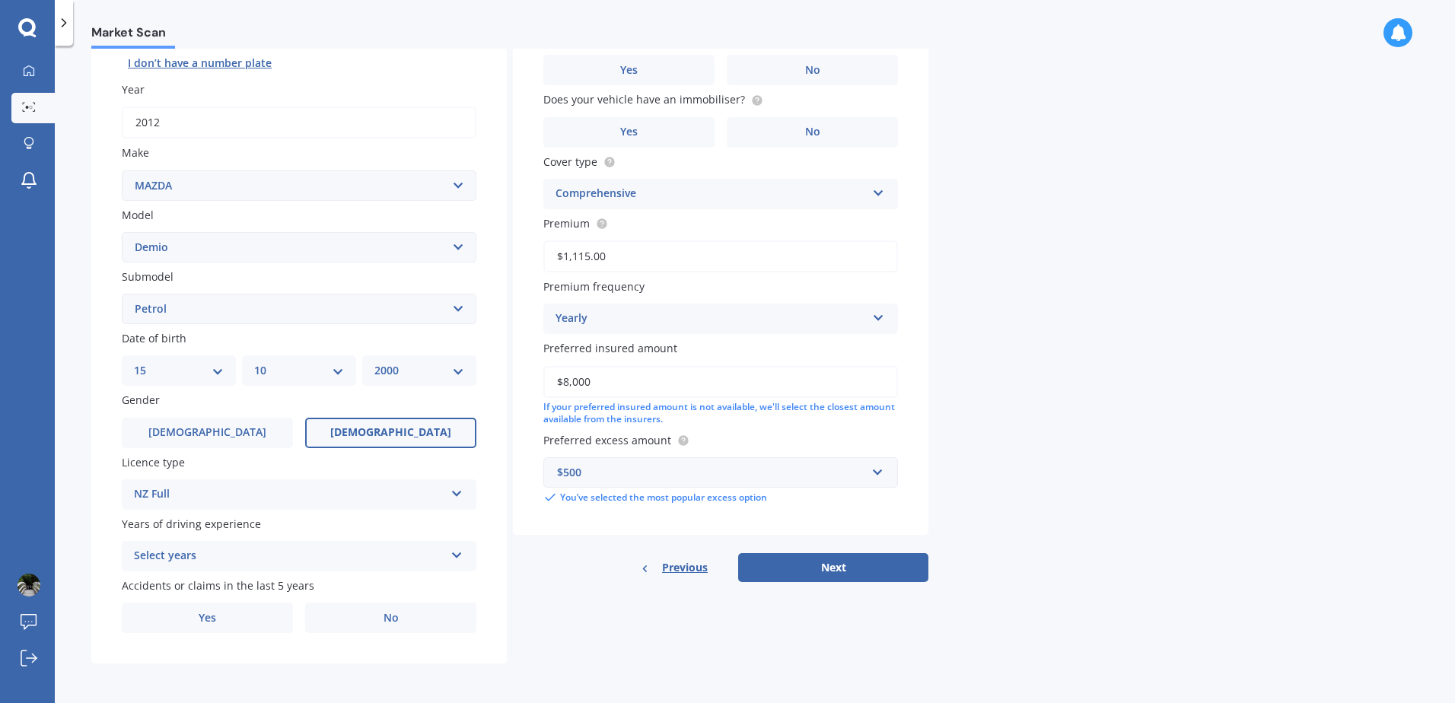
click at [215, 559] on div "Select years" at bounding box center [289, 556] width 311 height 18
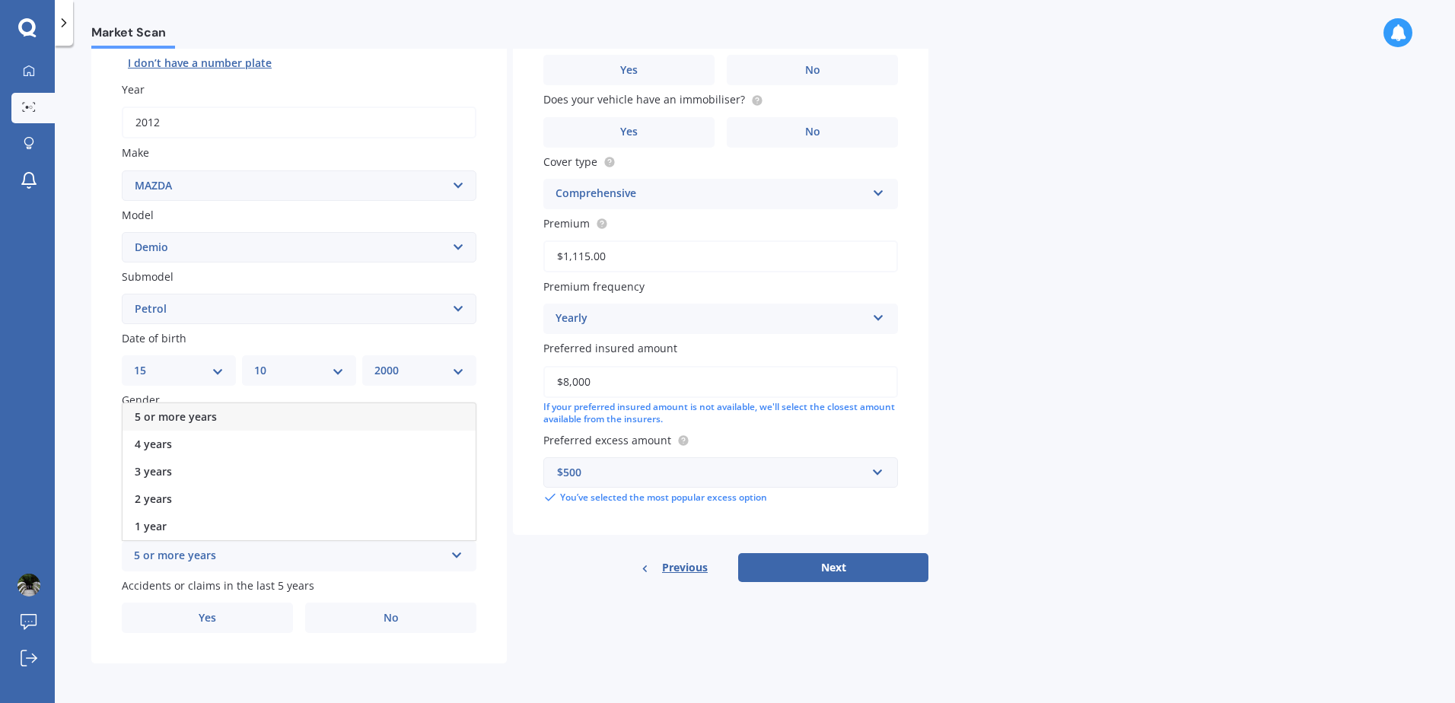
click at [184, 422] on span "5 or more years" at bounding box center [176, 417] width 82 height 14
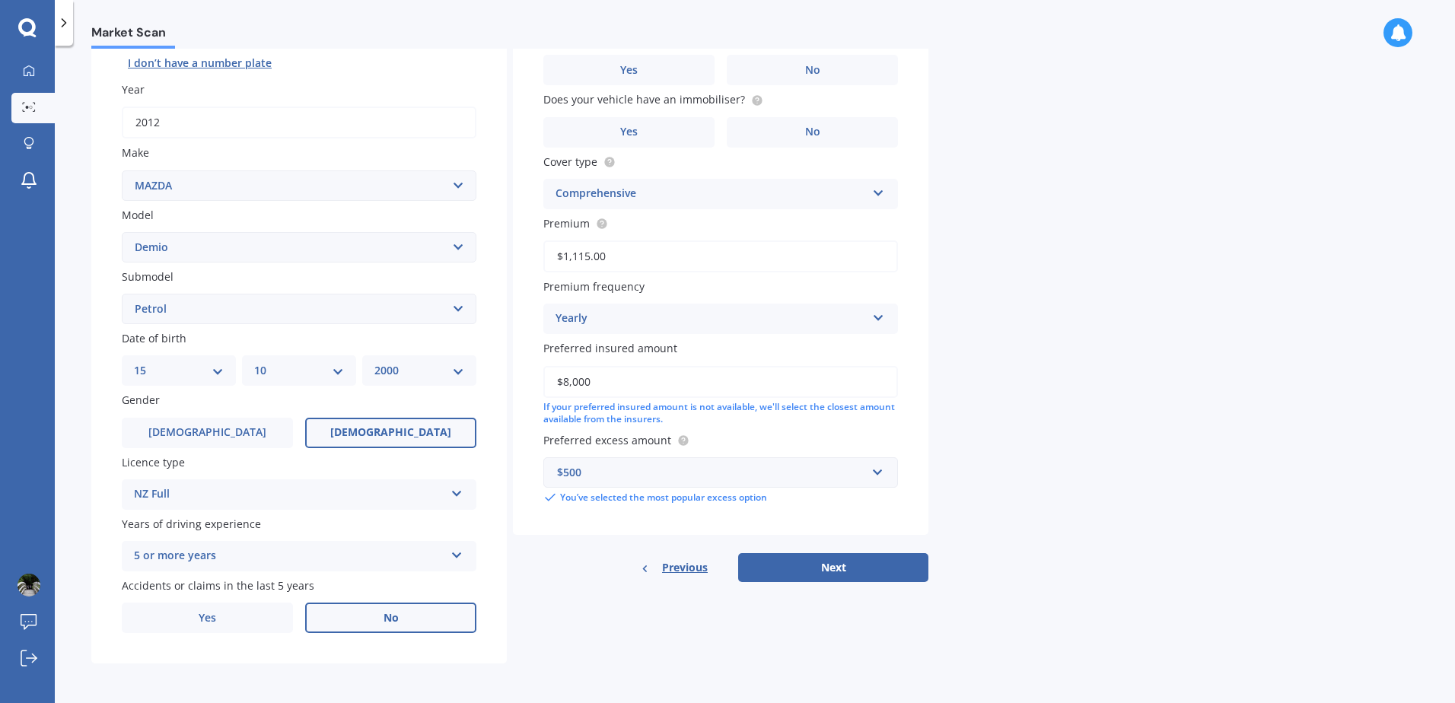
click at [378, 622] on label "No" at bounding box center [390, 618] width 171 height 30
click at [0, 0] on input "No" at bounding box center [0, 0] width 0 height 0
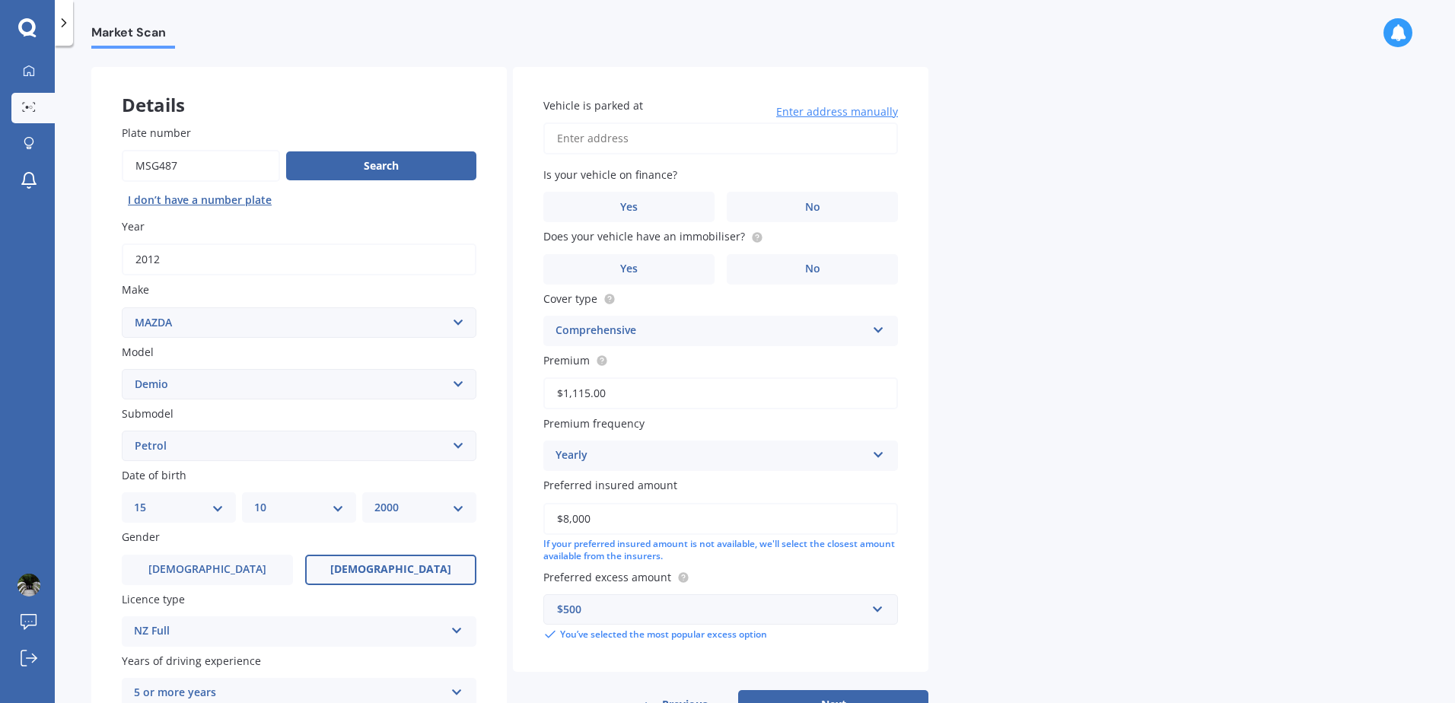
scroll to position [40, 0]
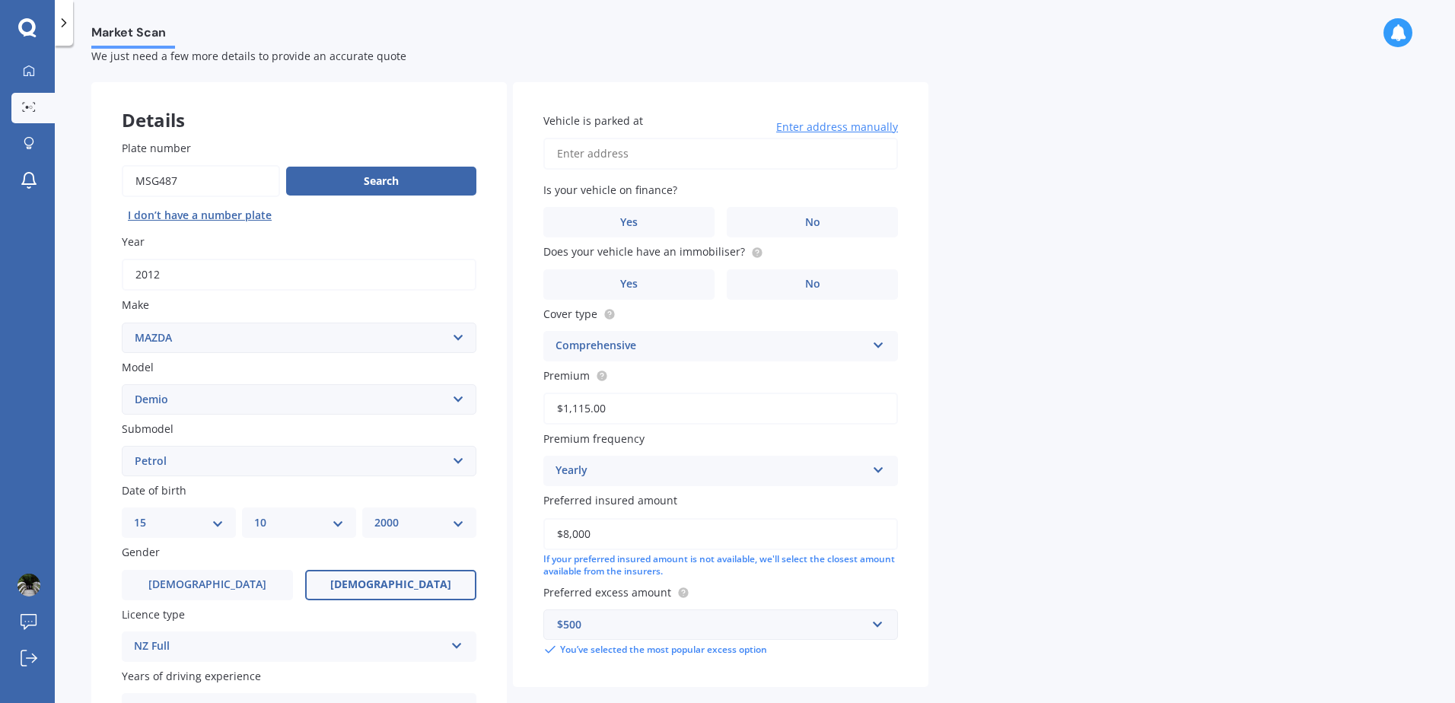
click at [654, 645] on div "You’ve selected the most popular excess option" at bounding box center [721, 650] width 355 height 14
click at [643, 626] on div "$500" at bounding box center [711, 625] width 309 height 17
click at [643, 626] on input "text" at bounding box center [715, 625] width 341 height 29
click at [1127, 263] on div "Market Scan Vehicle Market Scan 70 % We just need a few more details to provide…" at bounding box center [755, 378] width 1401 height 658
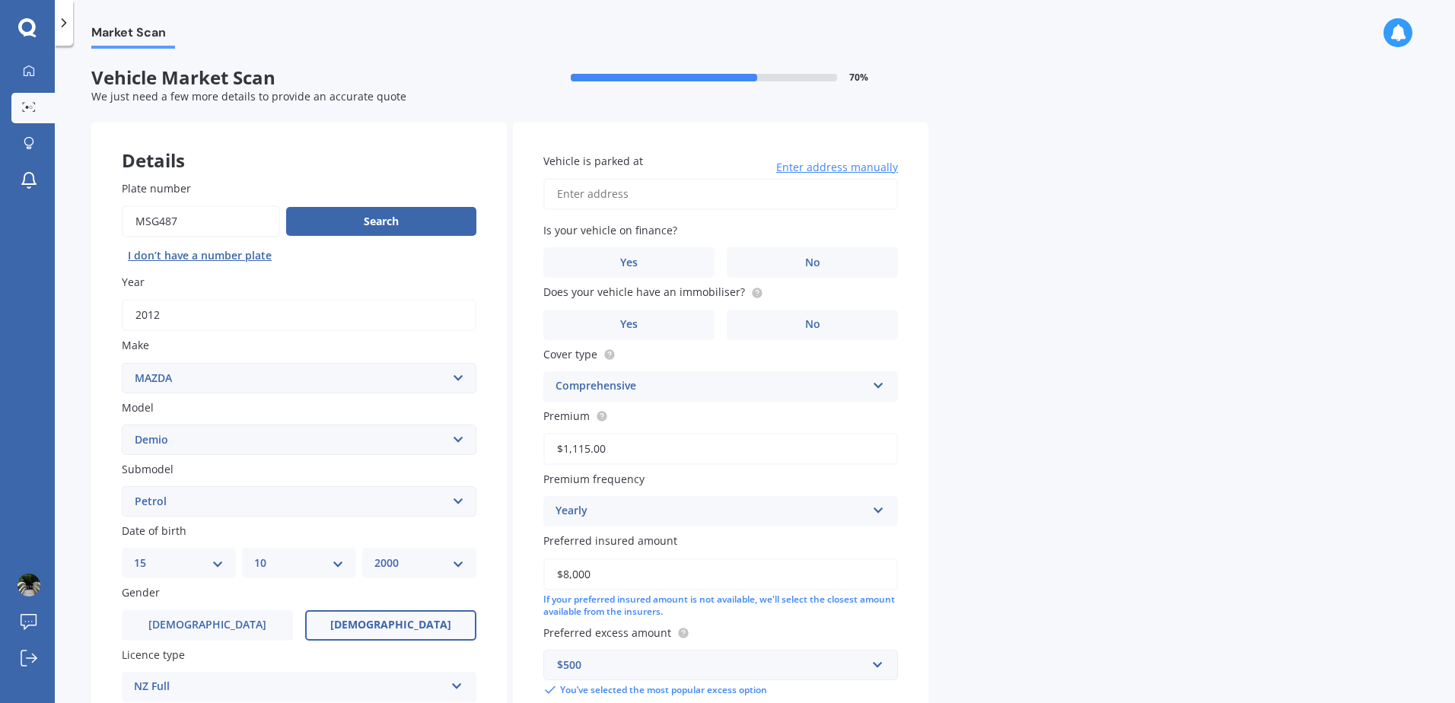
click at [579, 178] on input "Vehicle is parked at" at bounding box center [721, 194] width 355 height 32
click at [792, 274] on label "No" at bounding box center [812, 262] width 171 height 30
click at [0, 0] on input "No" at bounding box center [0, 0] width 0 height 0
click at [792, 331] on label "No" at bounding box center [812, 325] width 171 height 30
click at [0, 0] on input "No" at bounding box center [0, 0] width 0 height 0
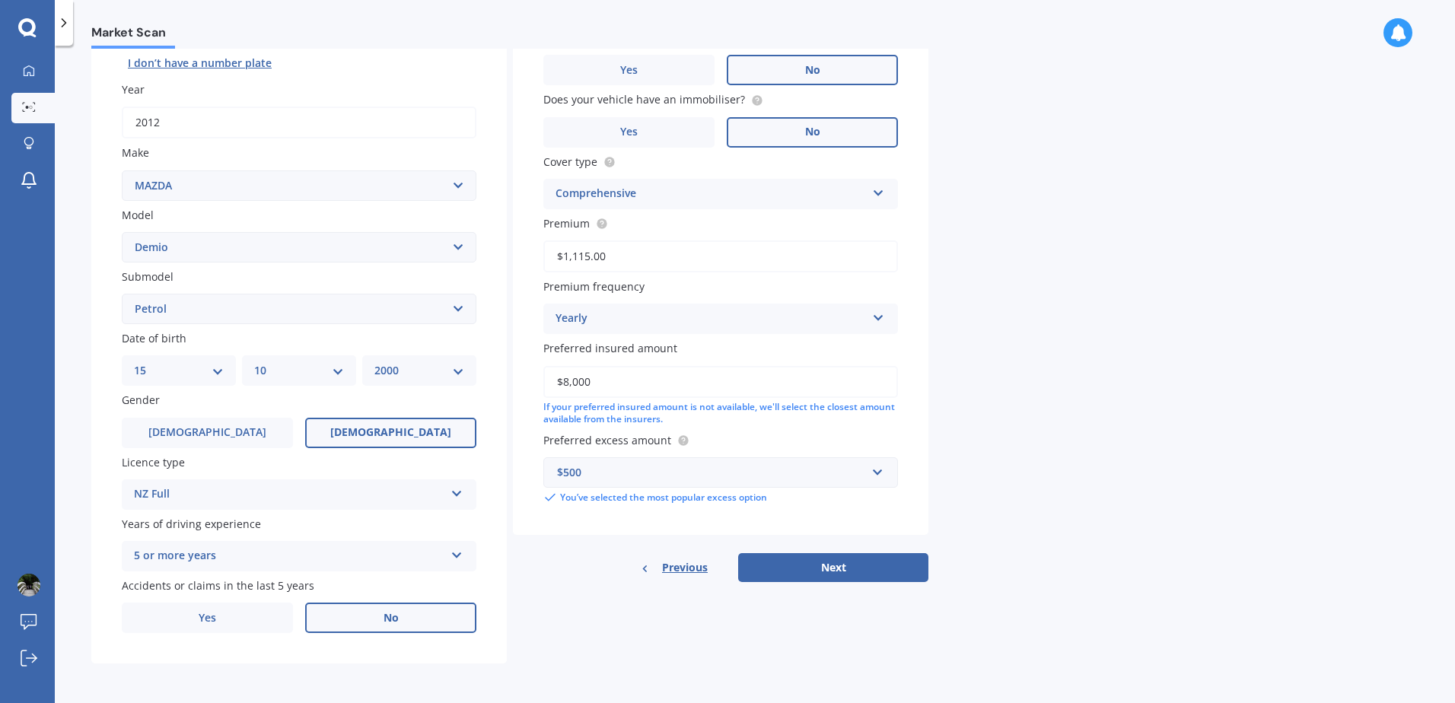
click at [862, 563] on button "Next" at bounding box center [833, 567] width 190 height 29
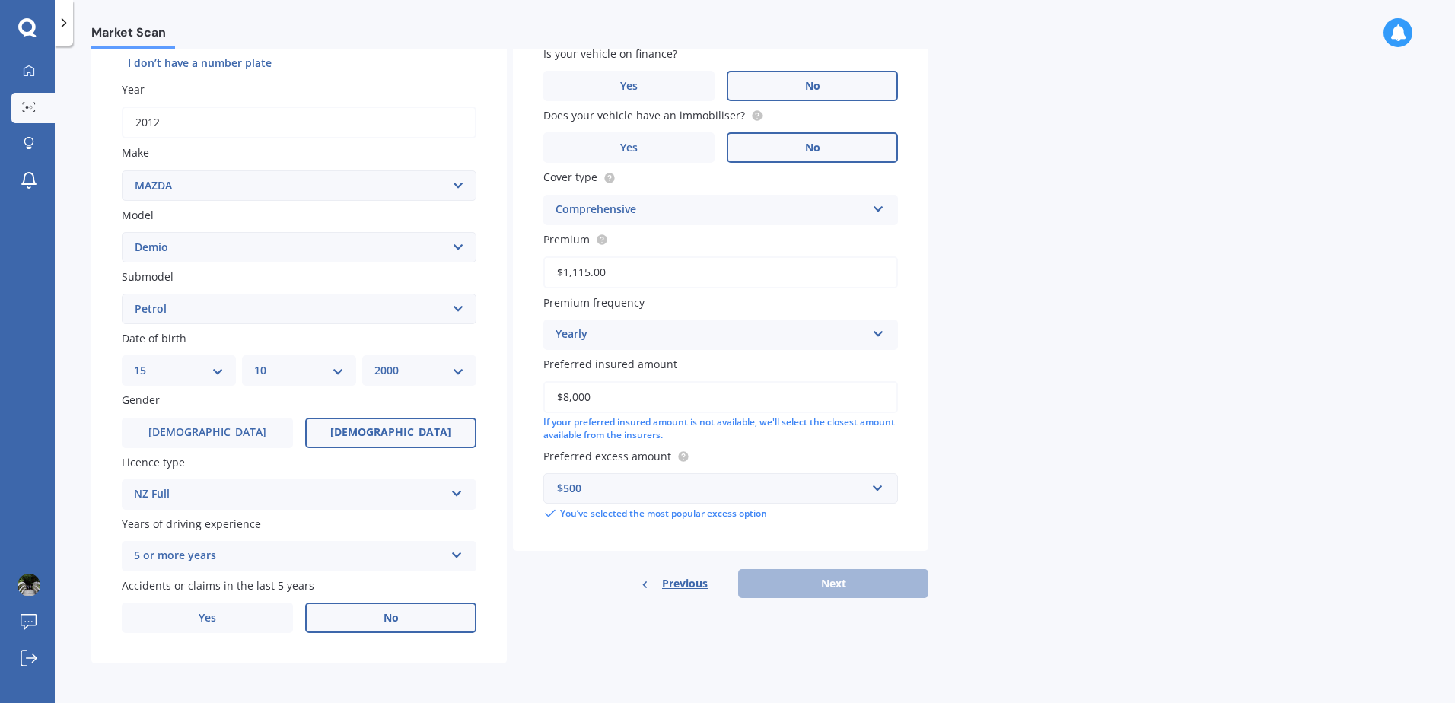
scroll to position [104, 0]
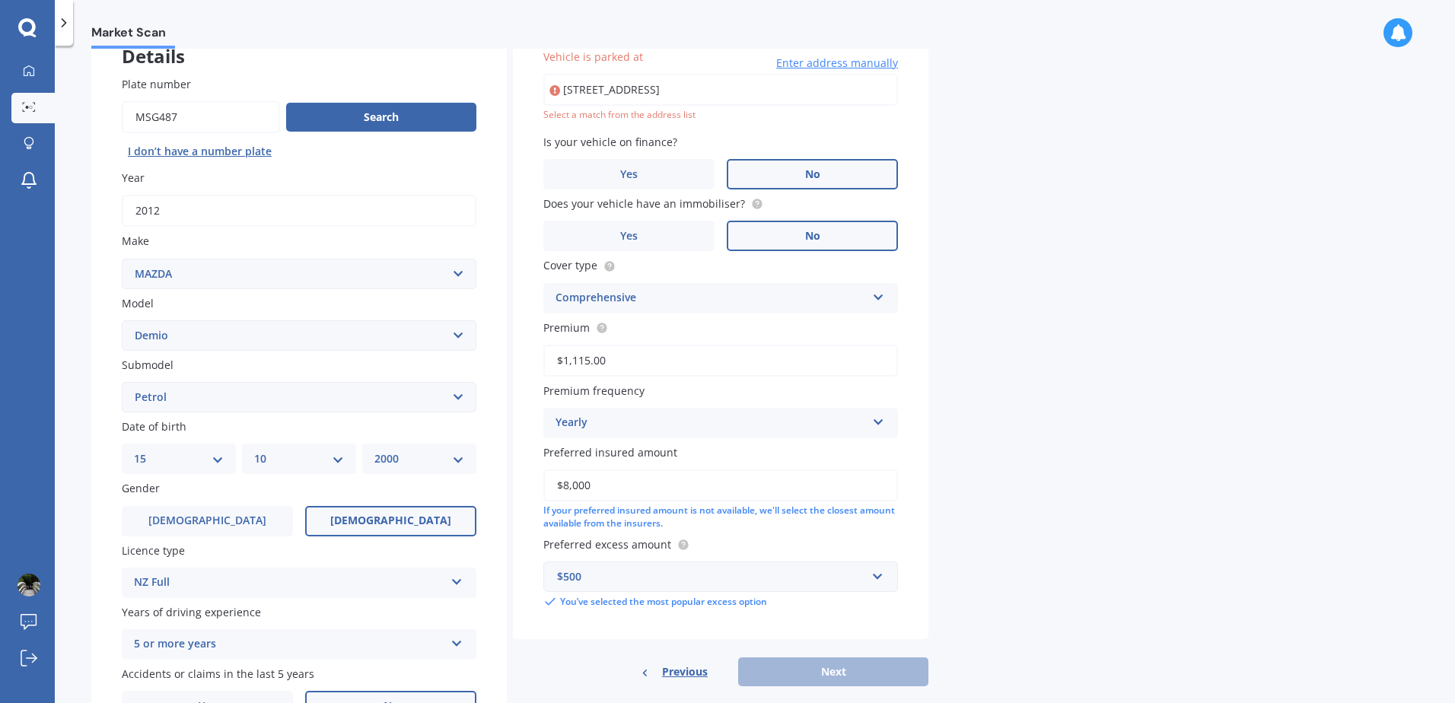
click at [715, 92] on input "14A Hawera Road, Kohimarama, Auckland 1071" at bounding box center [721, 90] width 355 height 32
click at [864, 59] on span "Enter address manually" at bounding box center [837, 63] width 122 height 15
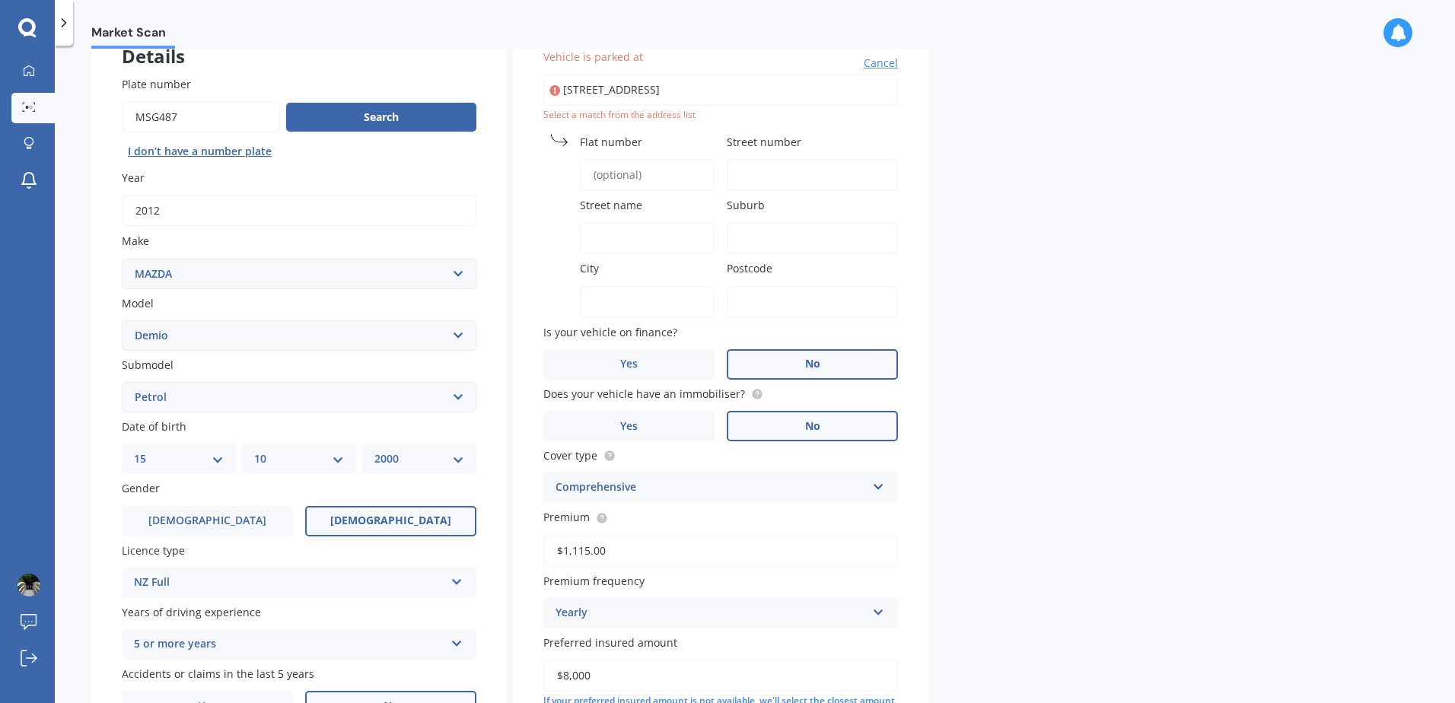
click at [877, 55] on label "Vehicle is parked at" at bounding box center [718, 57] width 349 height 16
click at [877, 74] on input "14A Hawera Road, Kohimarama, Auckland 1071" at bounding box center [721, 90] width 355 height 32
click at [888, 69] on span "Cancel" at bounding box center [881, 63] width 34 height 15
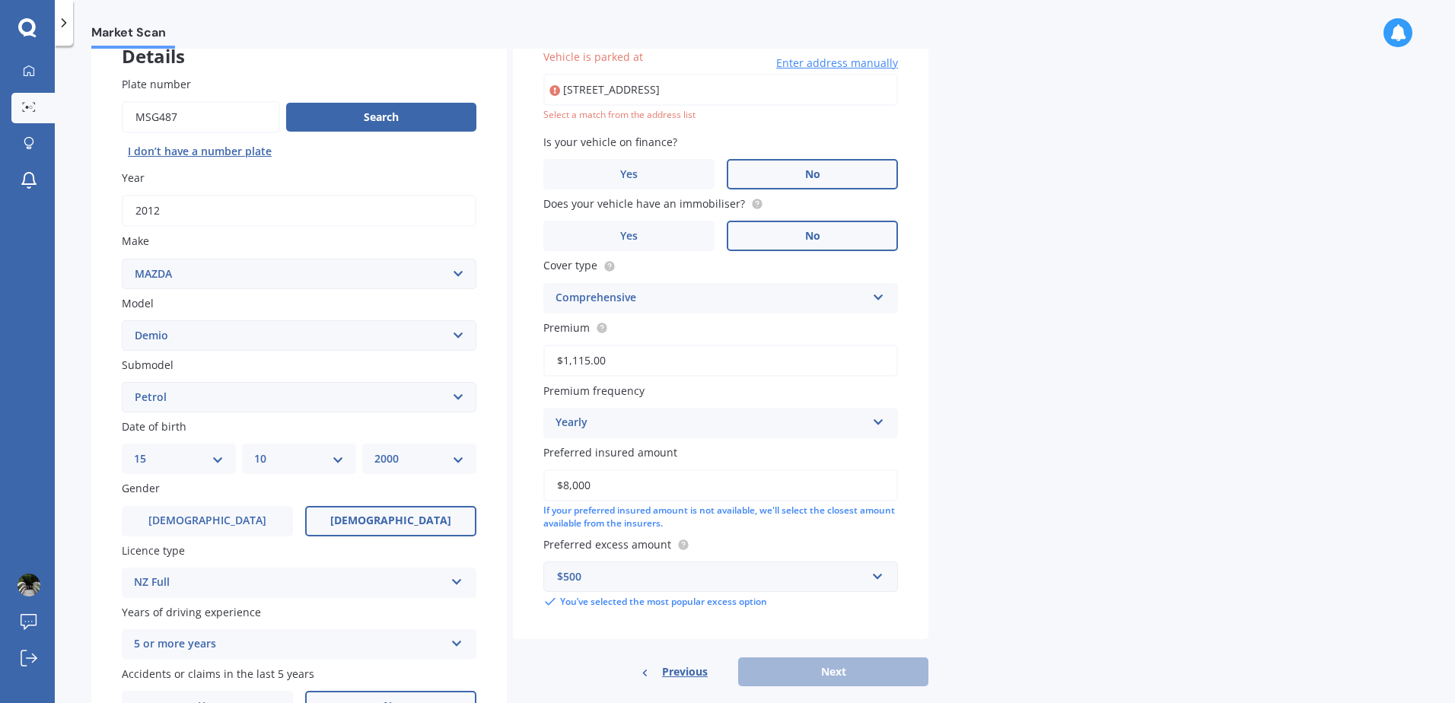
drag, startPoint x: 856, startPoint y: 91, endPoint x: 646, endPoint y: 87, distance: 210.2
click at [646, 87] on input "14A Hawera Road, Kohimarama, Auckland 1071" at bounding box center [721, 90] width 355 height 32
type input "14A Hawera Road, Kohimarama, Auckland 1071"
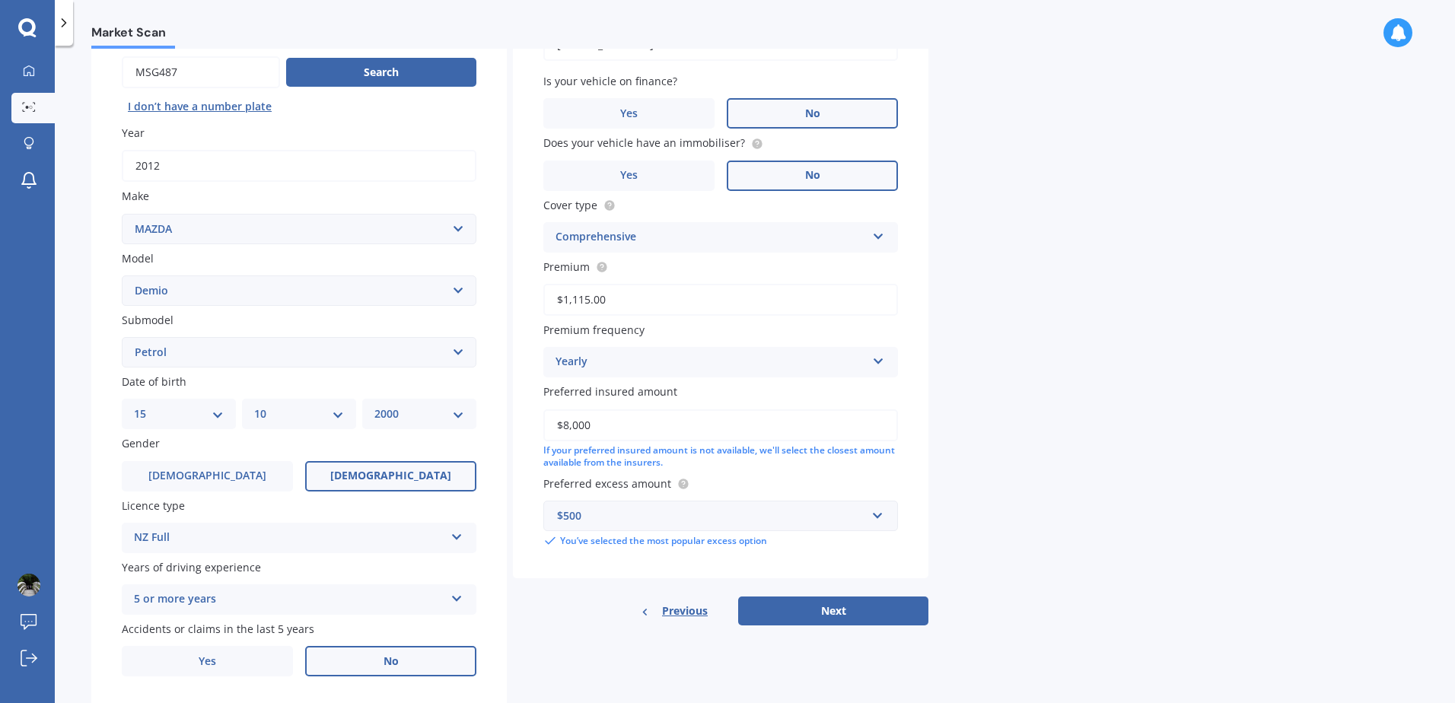
scroll to position [193, 0]
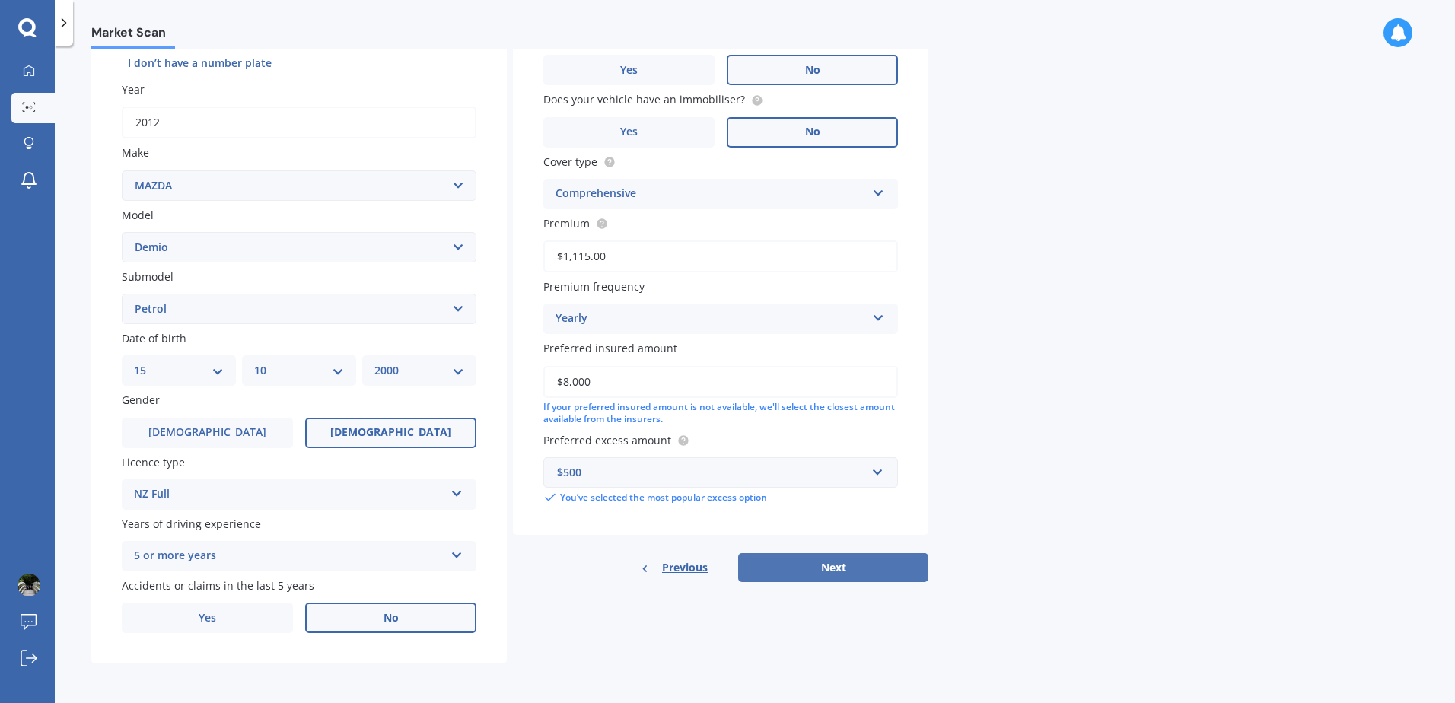
click at [799, 570] on button "Next" at bounding box center [833, 567] width 190 height 29
select select "15"
select select "10"
select select "2000"
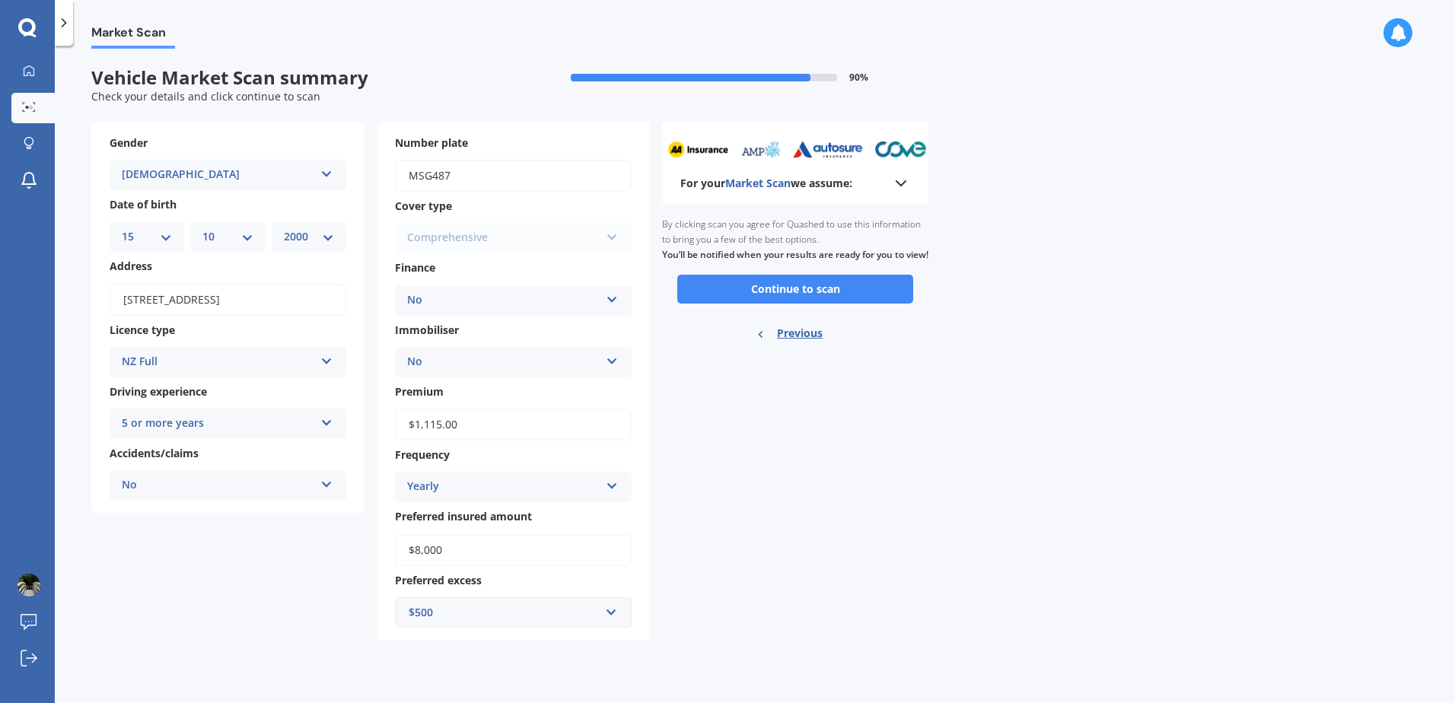
scroll to position [0, 0]
click at [782, 304] on button "Continue to scan" at bounding box center [796, 289] width 236 height 29
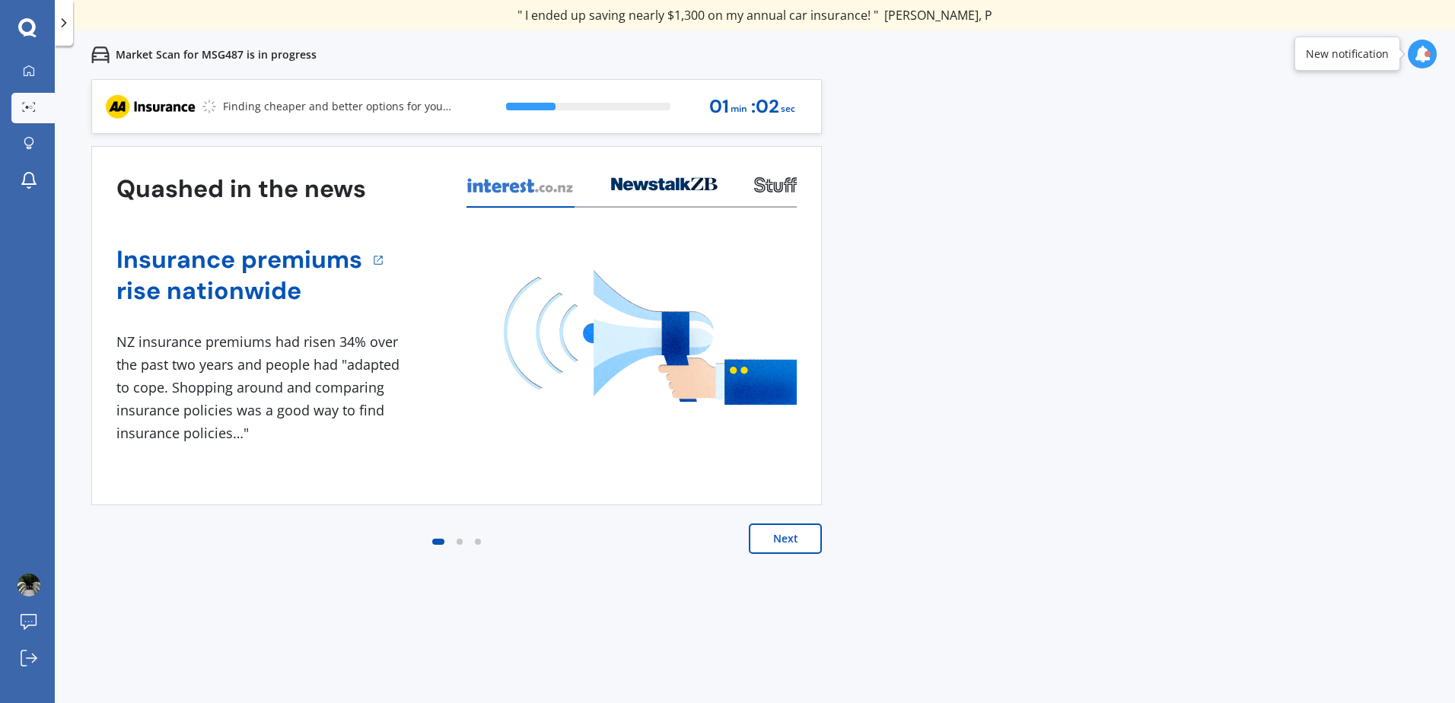
click at [786, 545] on button "Next" at bounding box center [785, 539] width 73 height 30
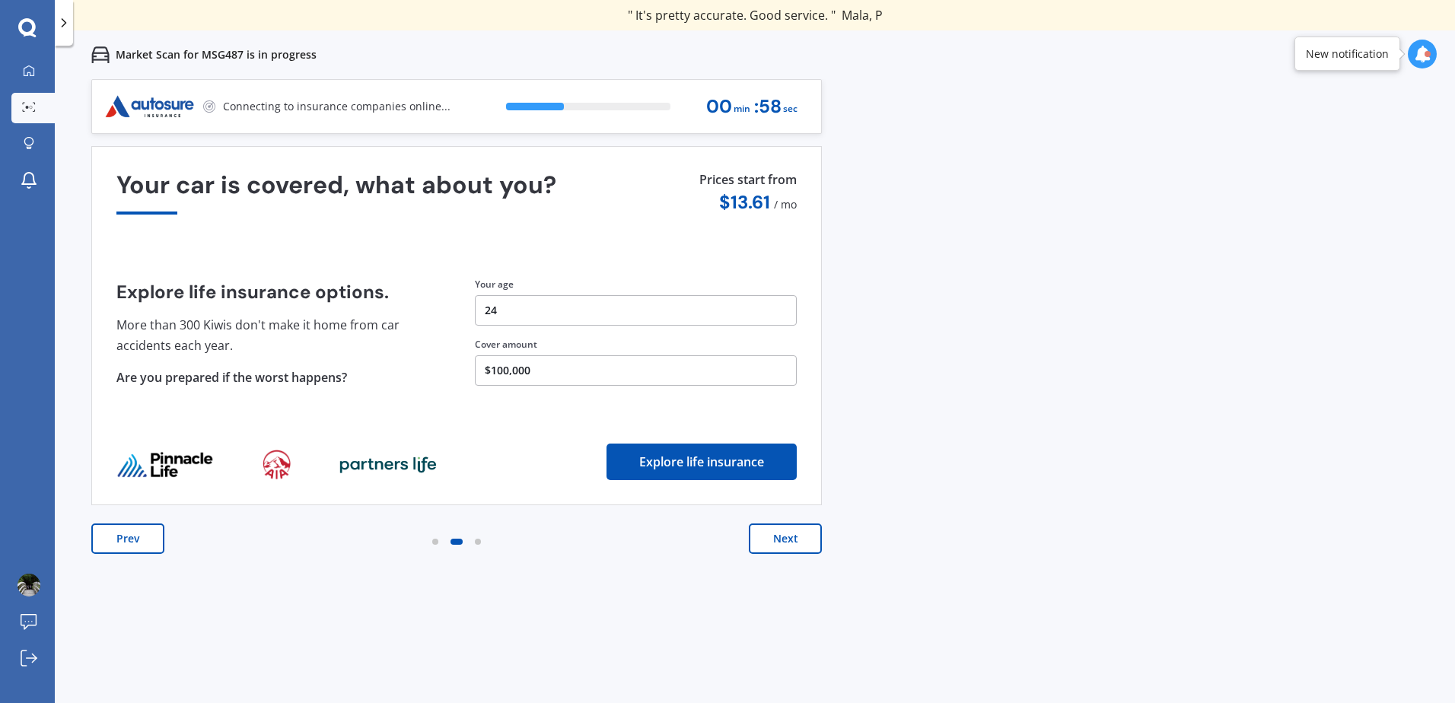
click at [786, 545] on button "Next" at bounding box center [785, 539] width 73 height 30
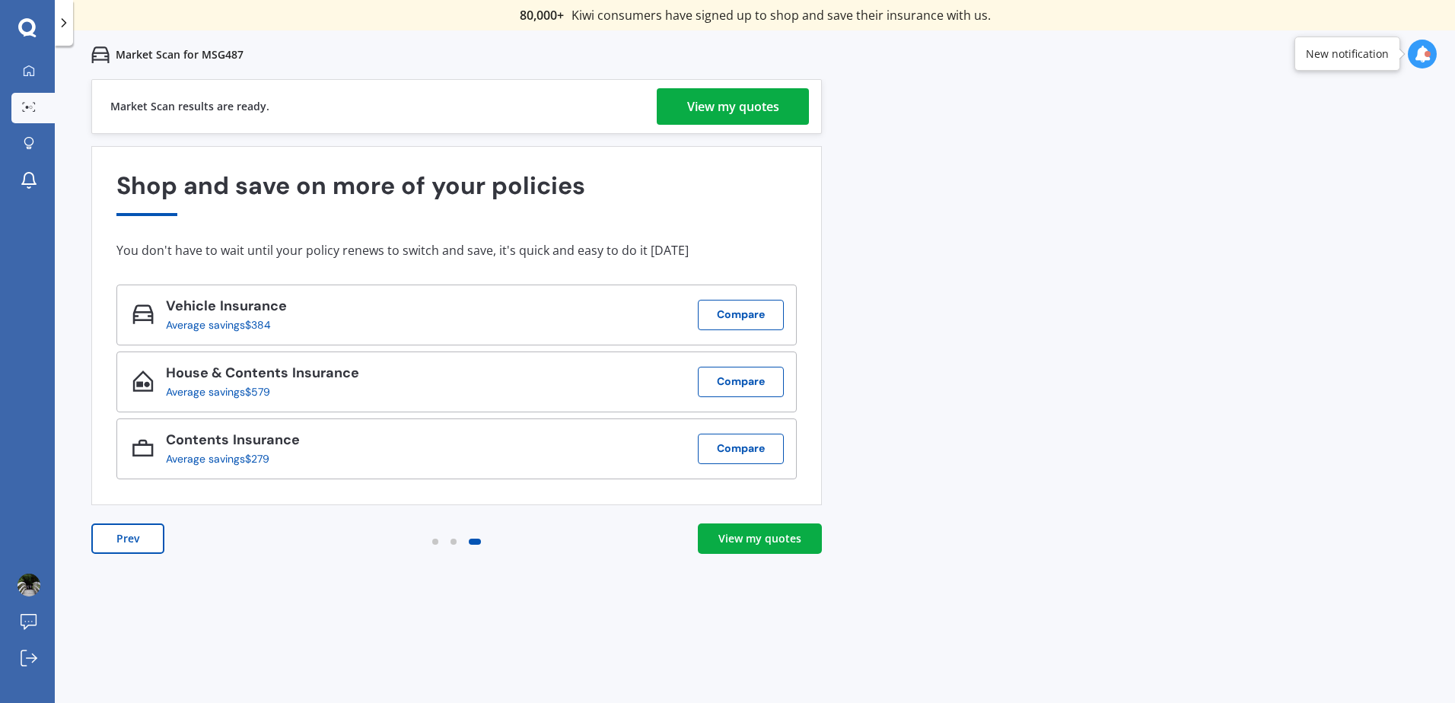
click at [778, 542] on div "View my quotes" at bounding box center [760, 538] width 83 height 15
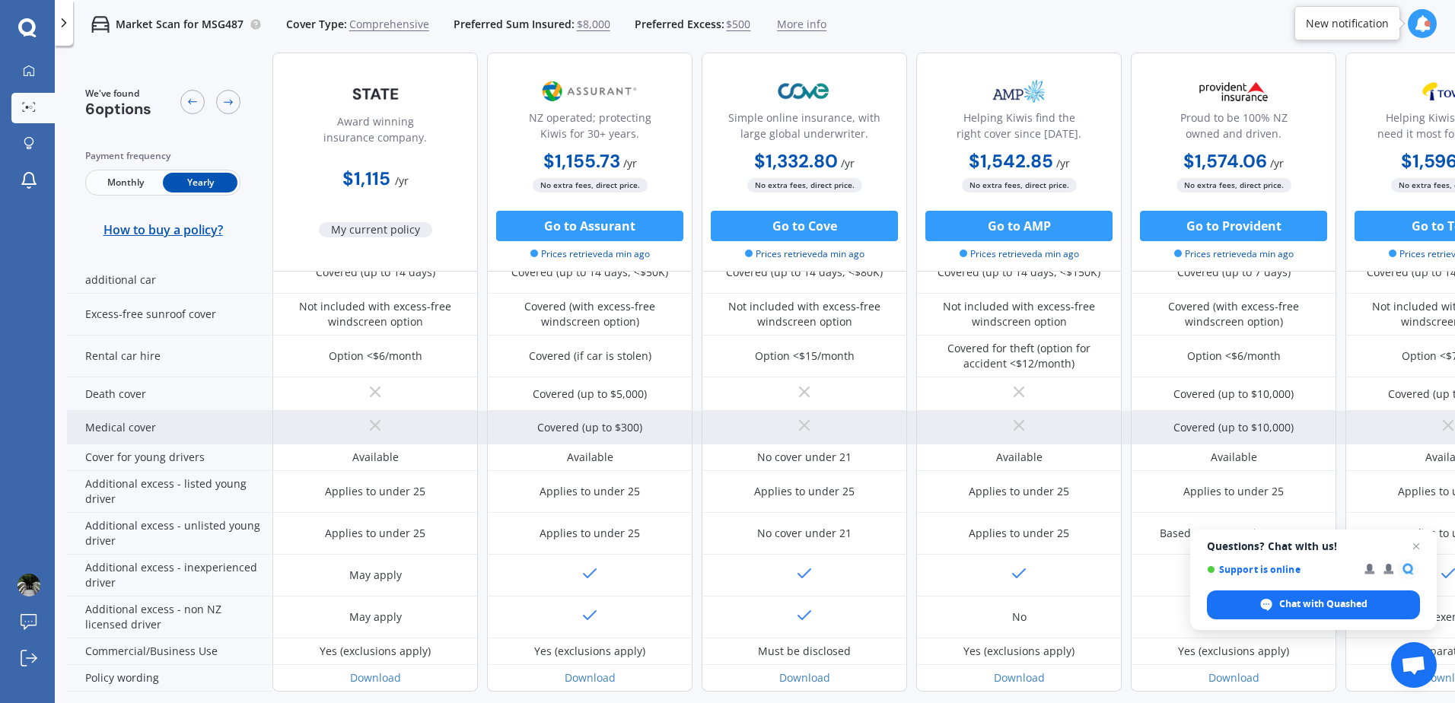
scroll to position [681, 0]
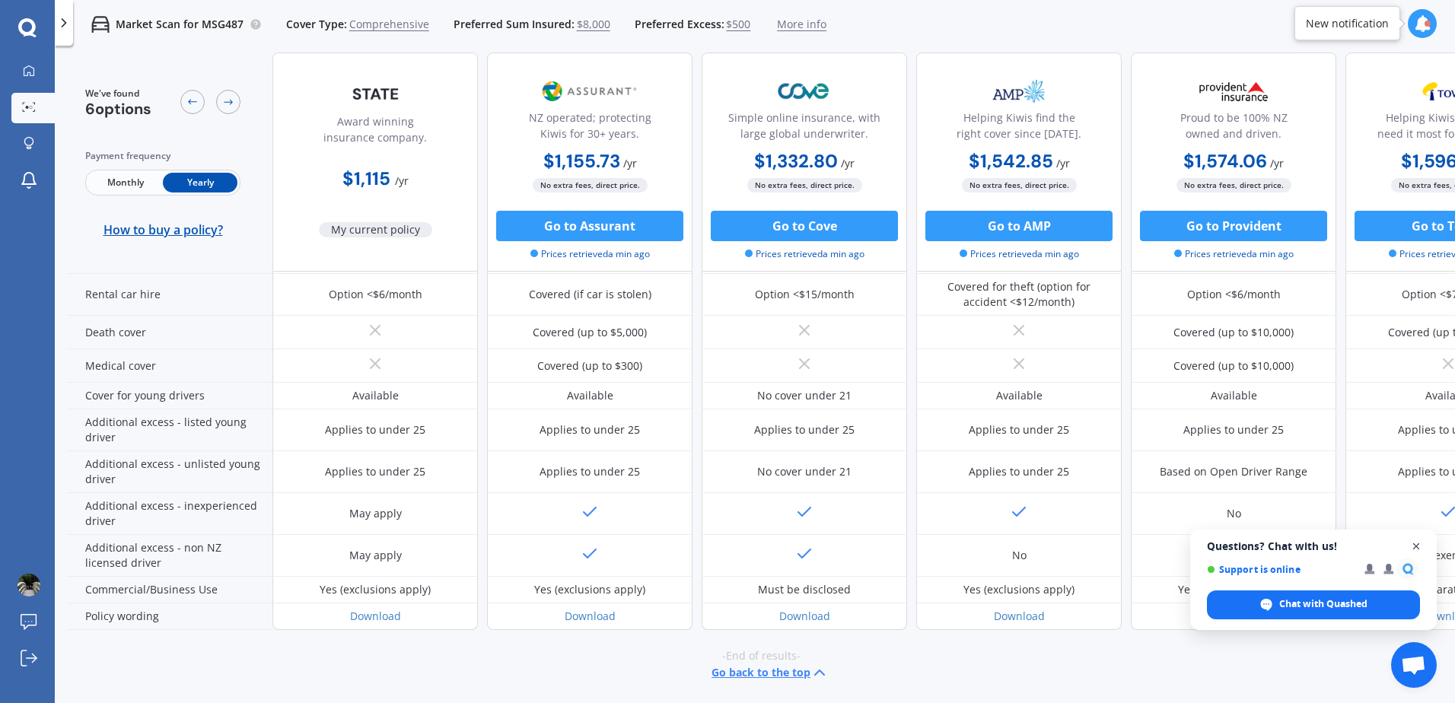
click at [1408, 545] on span "Close chat" at bounding box center [1417, 546] width 19 height 19
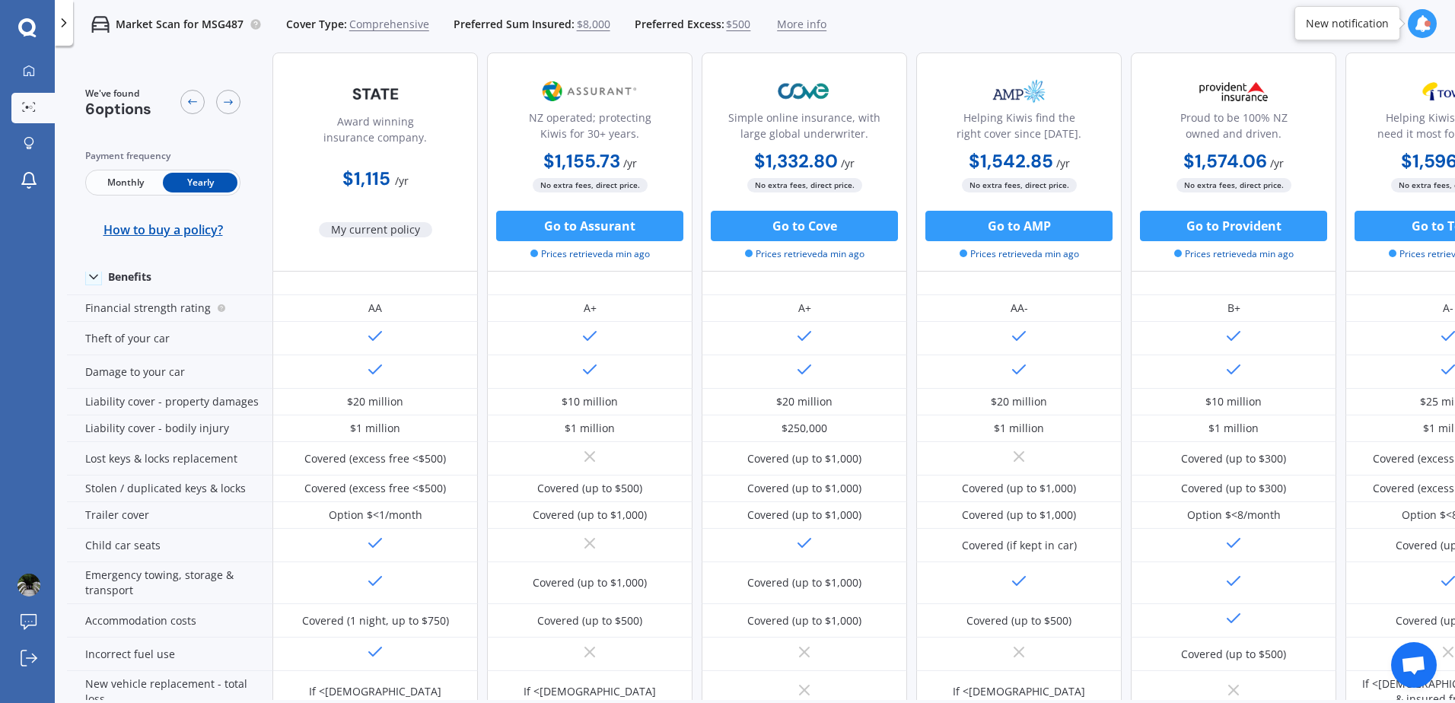
scroll to position [0, 0]
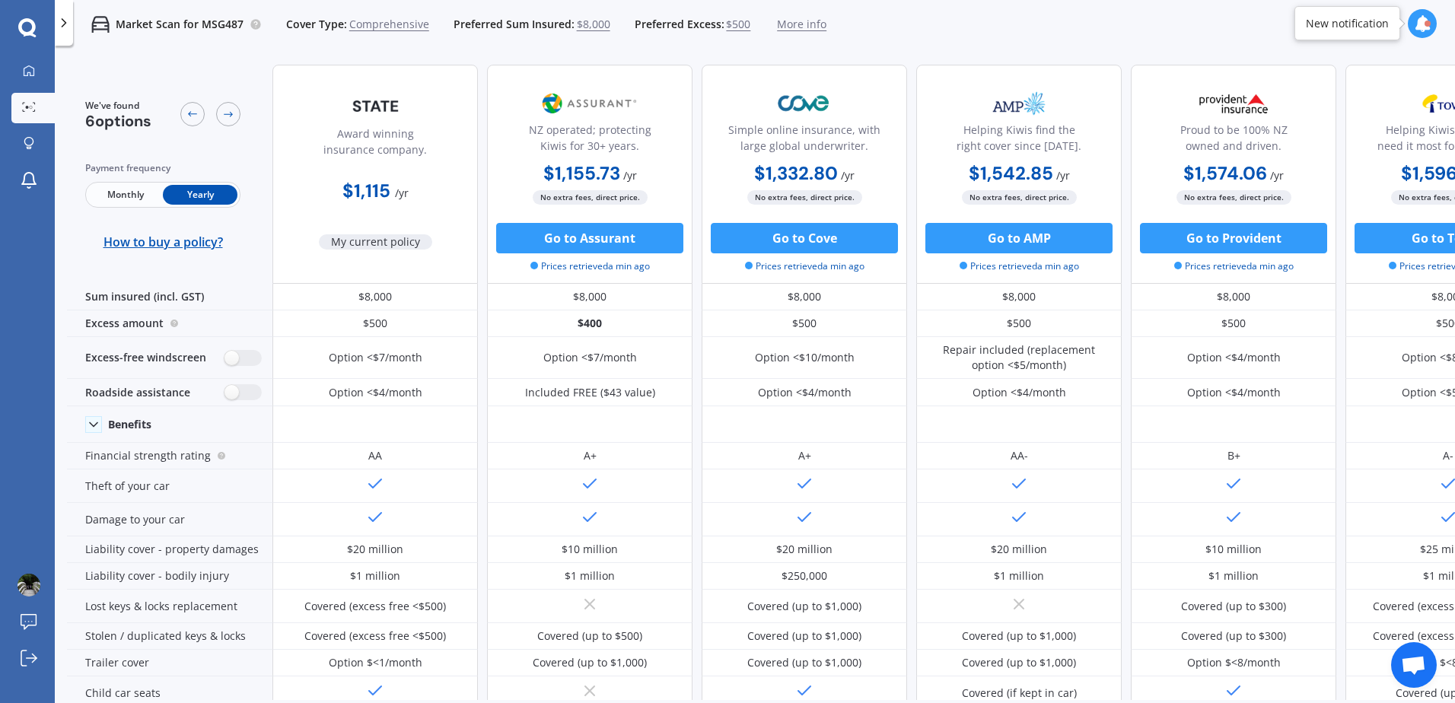
click at [113, 197] on span "Monthly" at bounding box center [125, 195] width 75 height 20
click at [196, 198] on span "Yearly" at bounding box center [200, 195] width 75 height 20
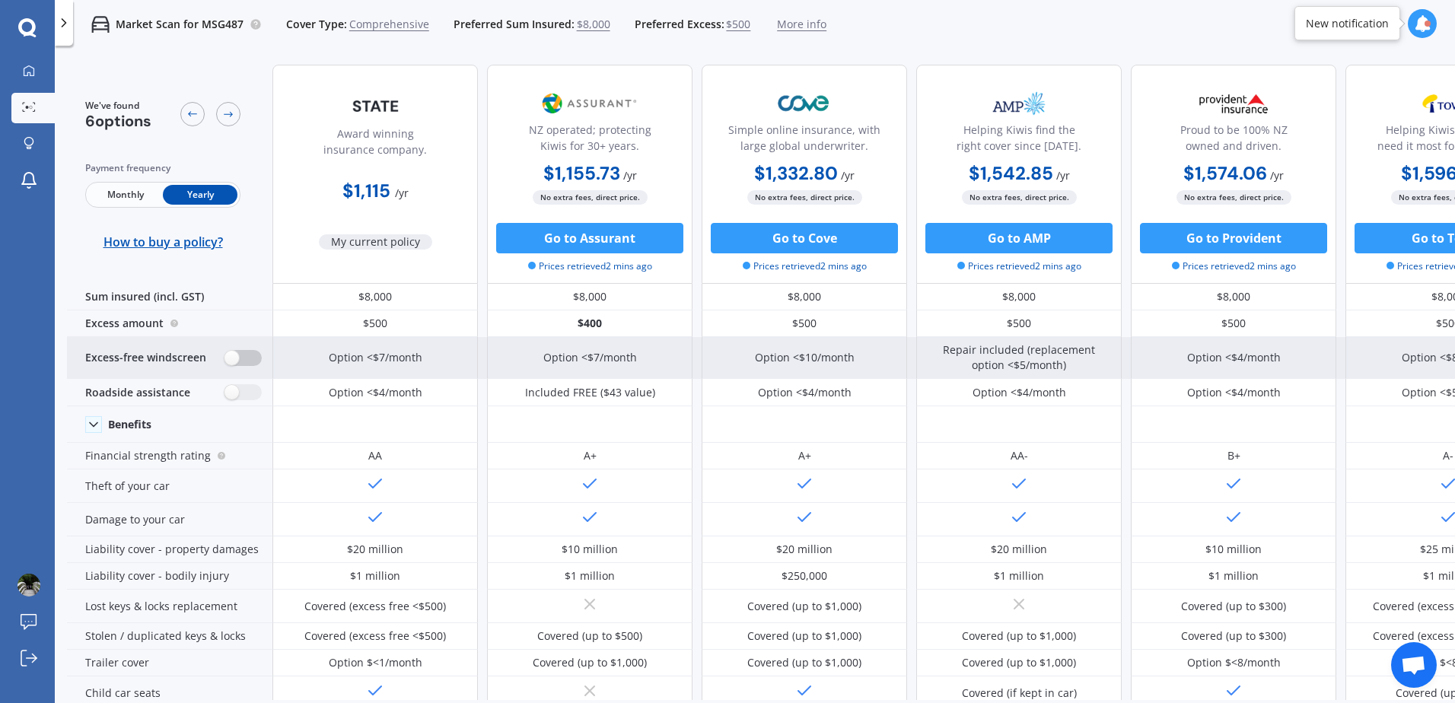
click at [242, 358] on label at bounding box center [243, 358] width 37 height 16
radio input "true"
